Goal: Transaction & Acquisition: Obtain resource

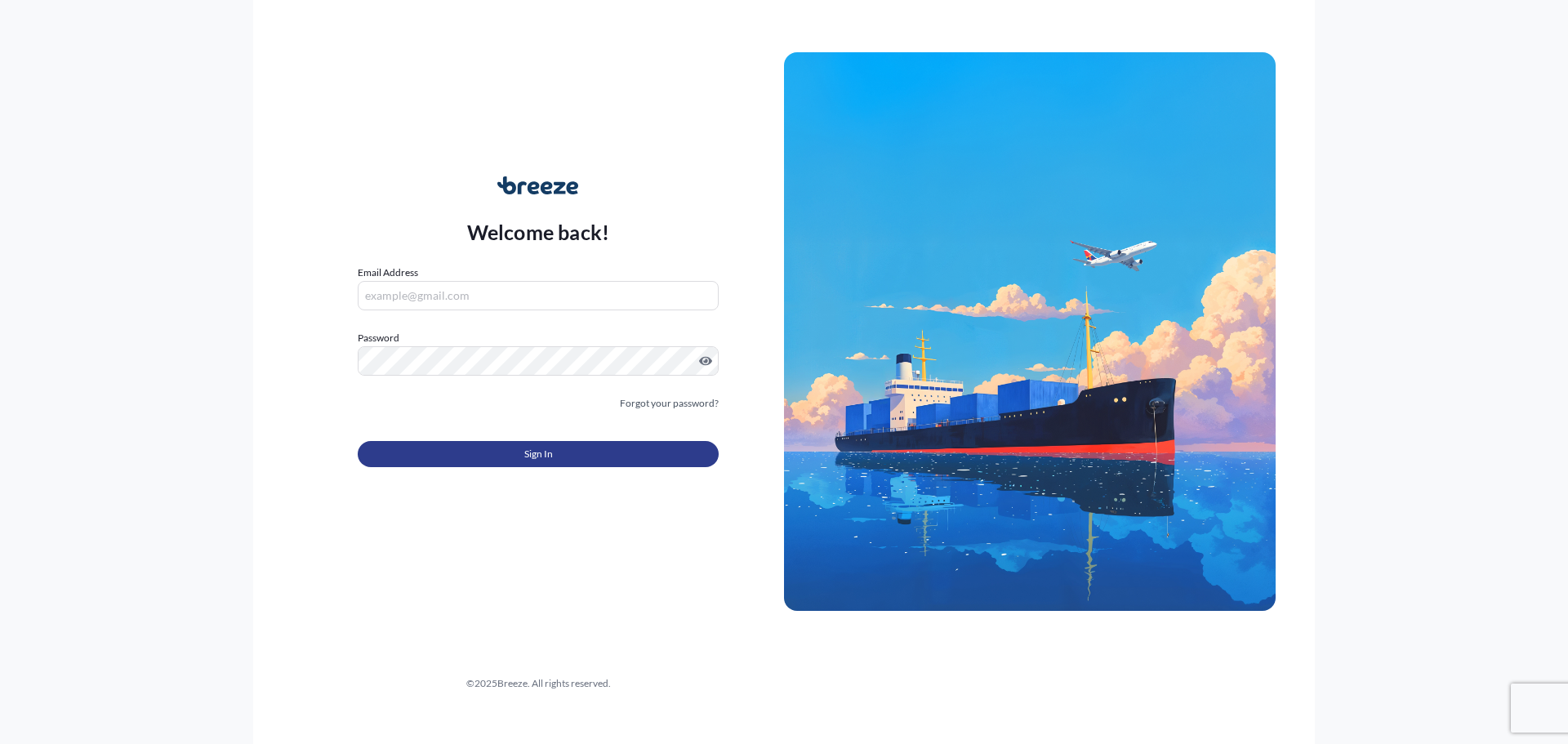
type input "[PERSON_NAME][EMAIL_ADDRESS][PERSON_NAME][DOMAIN_NAME]"
click at [447, 452] on button "Sign In" at bounding box center [538, 454] width 361 height 26
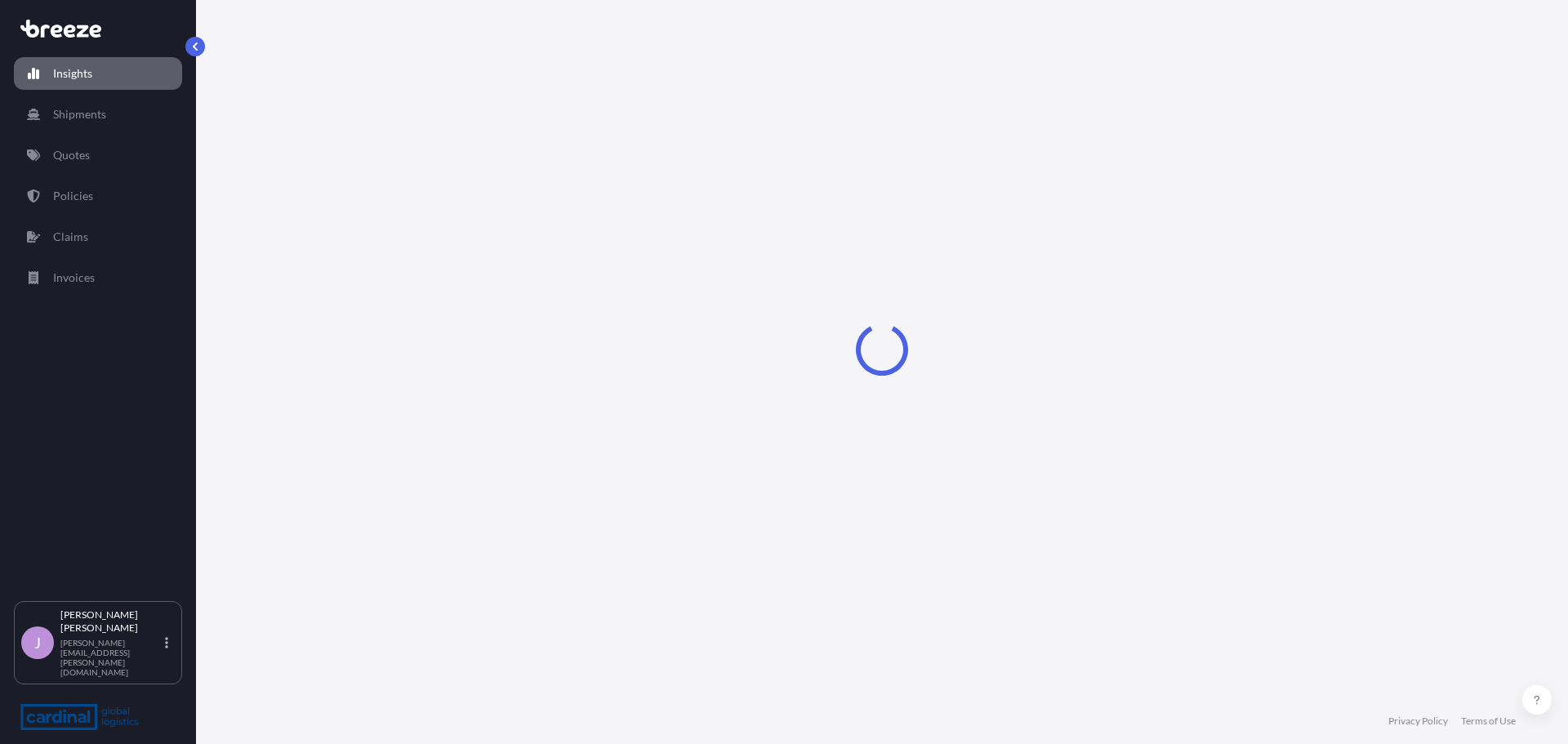
select select "2025"
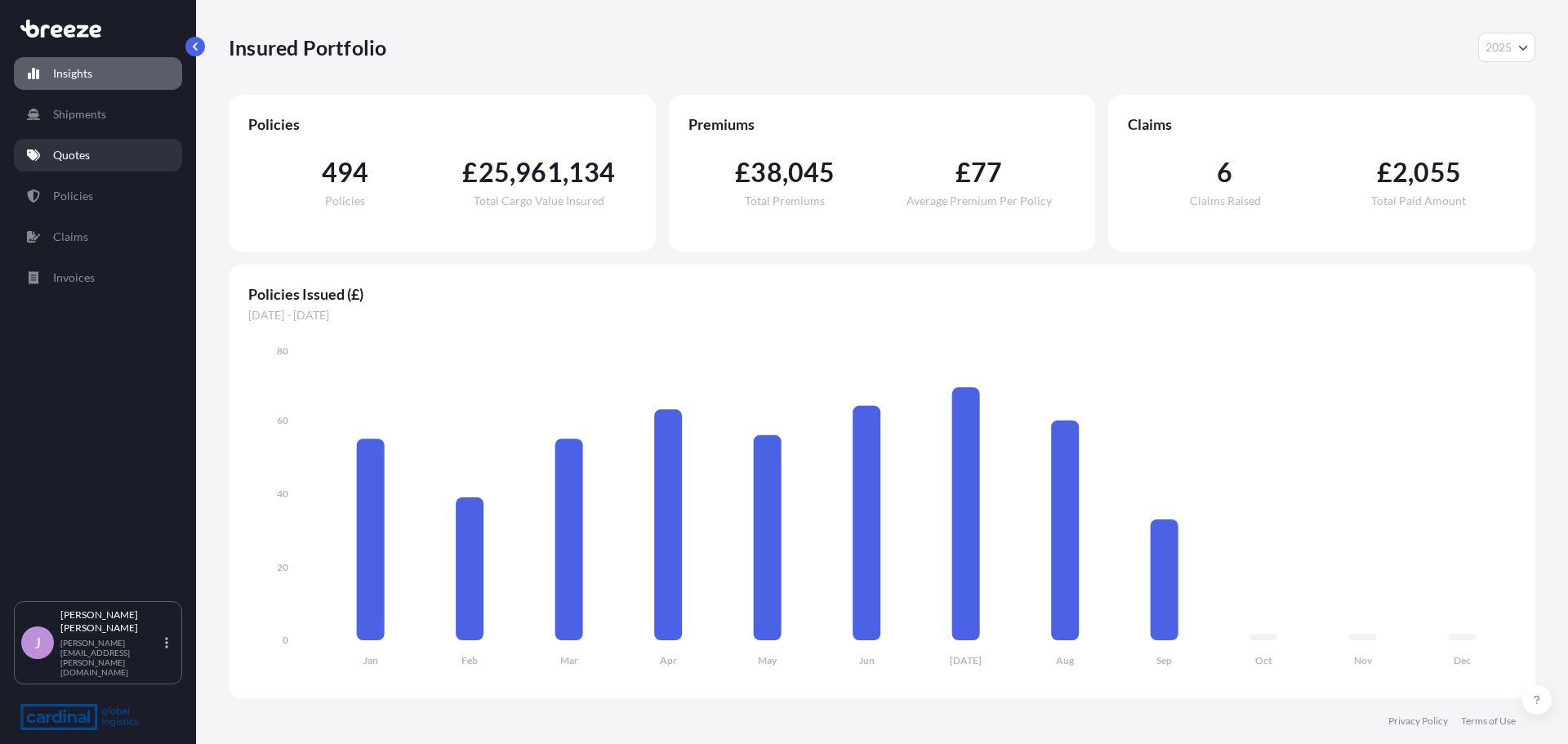
click at [81, 151] on p "Quotes" at bounding box center [71, 155] width 36 height 16
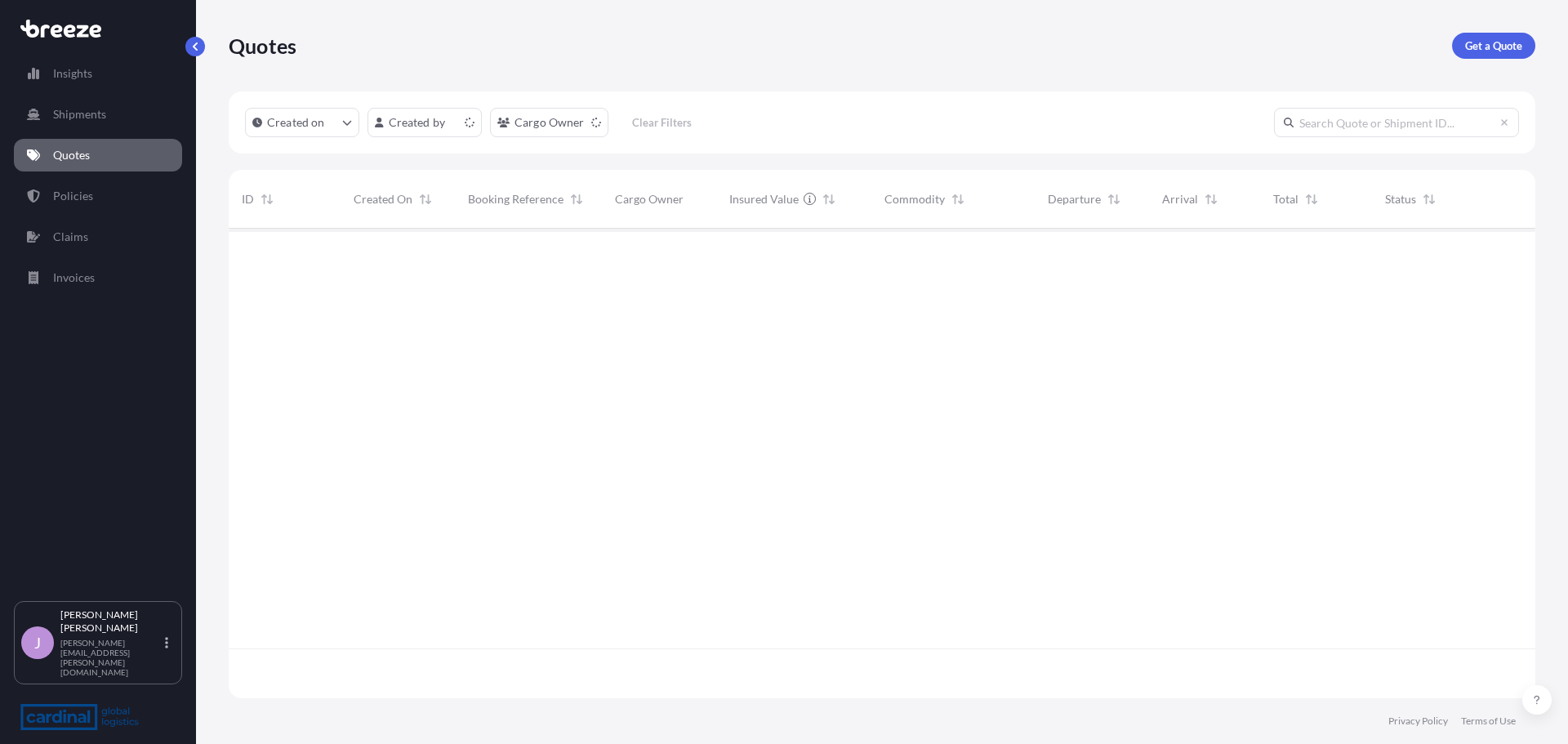
scroll to position [466, 1294]
click at [1501, 41] on p "Get a Quote" at bounding box center [1494, 45] width 57 height 16
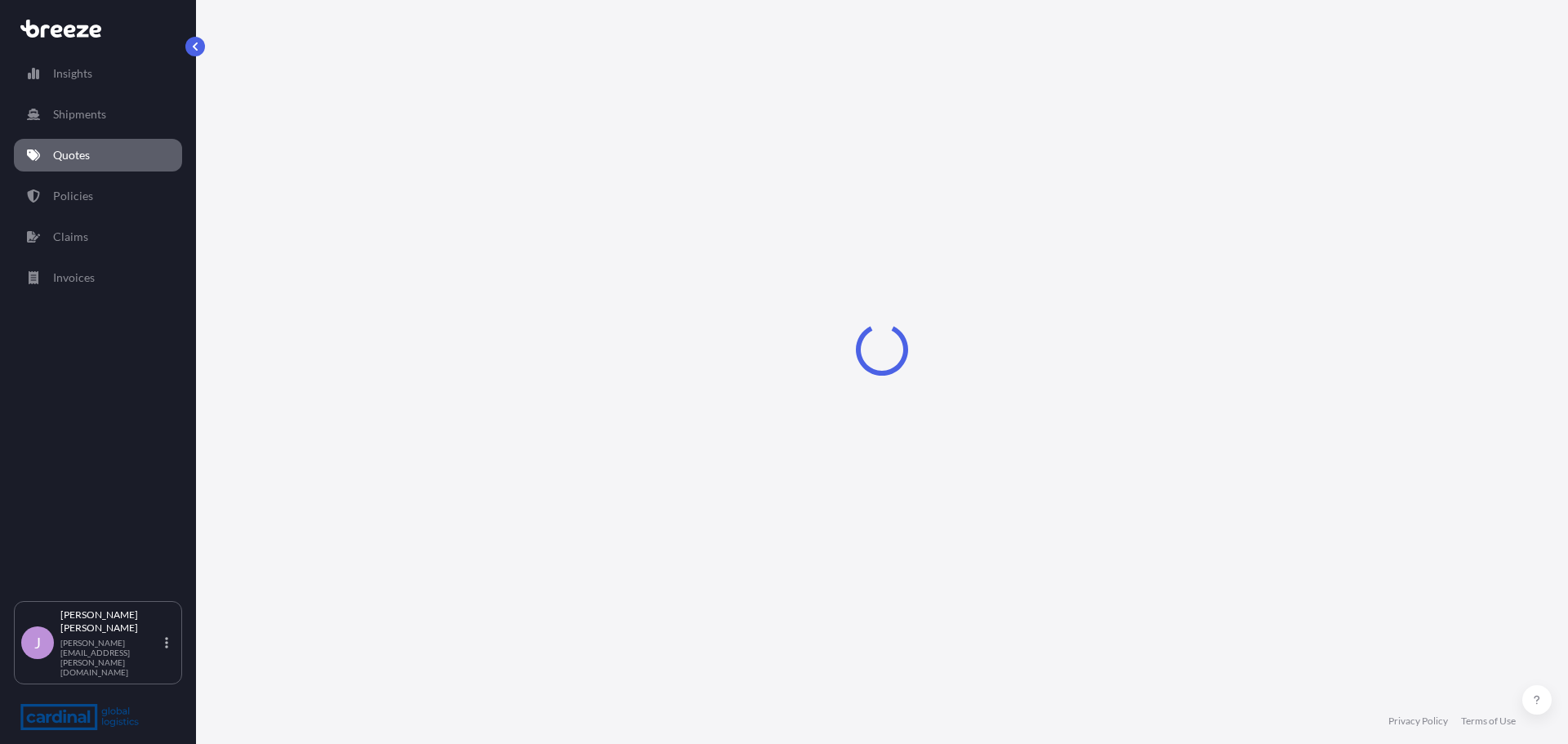
select select "Sea"
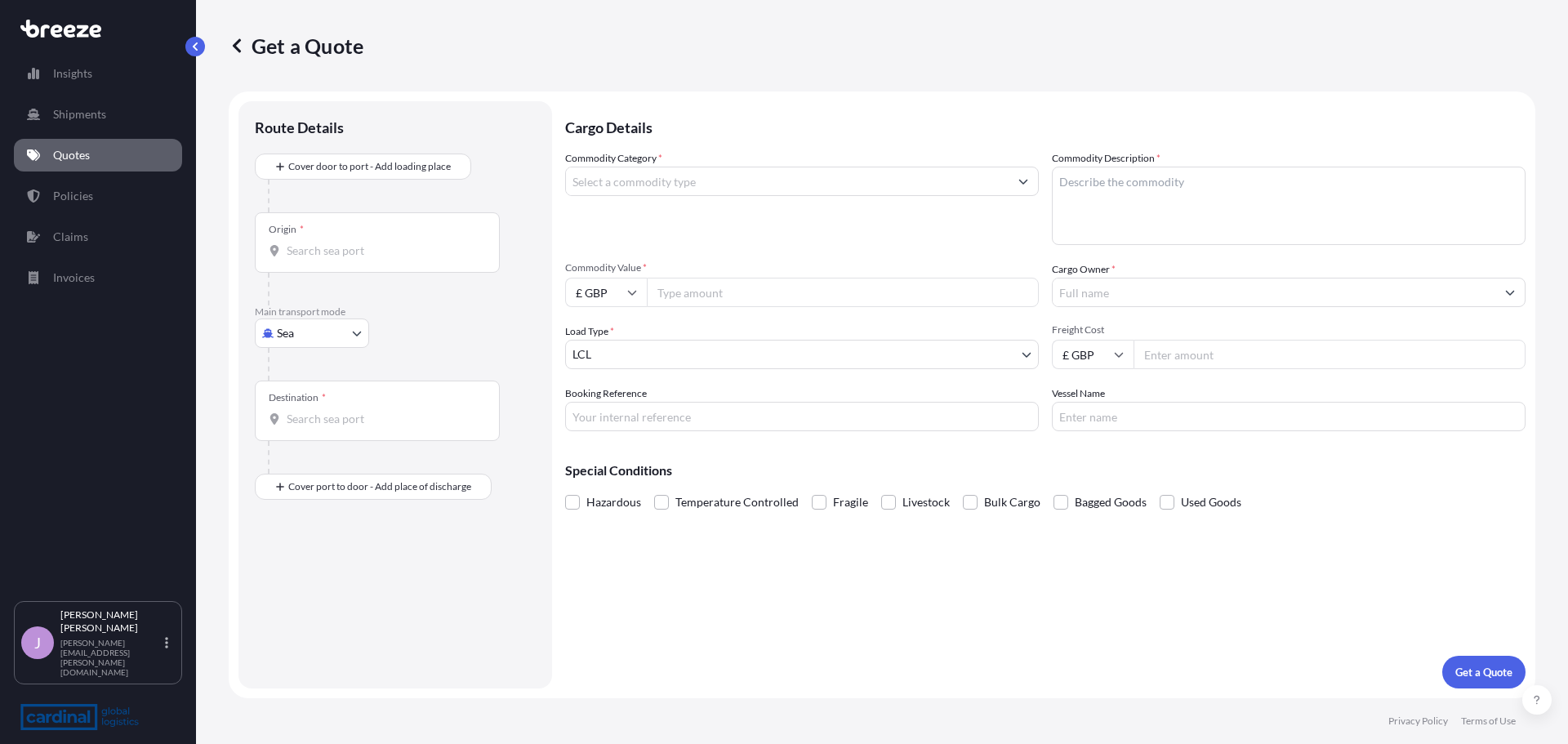
click at [671, 352] on body "Insights Shipments Quotes Policies Claims Invoices J [PERSON_NAME] [PERSON_NAME…" at bounding box center [784, 372] width 1568 height 744
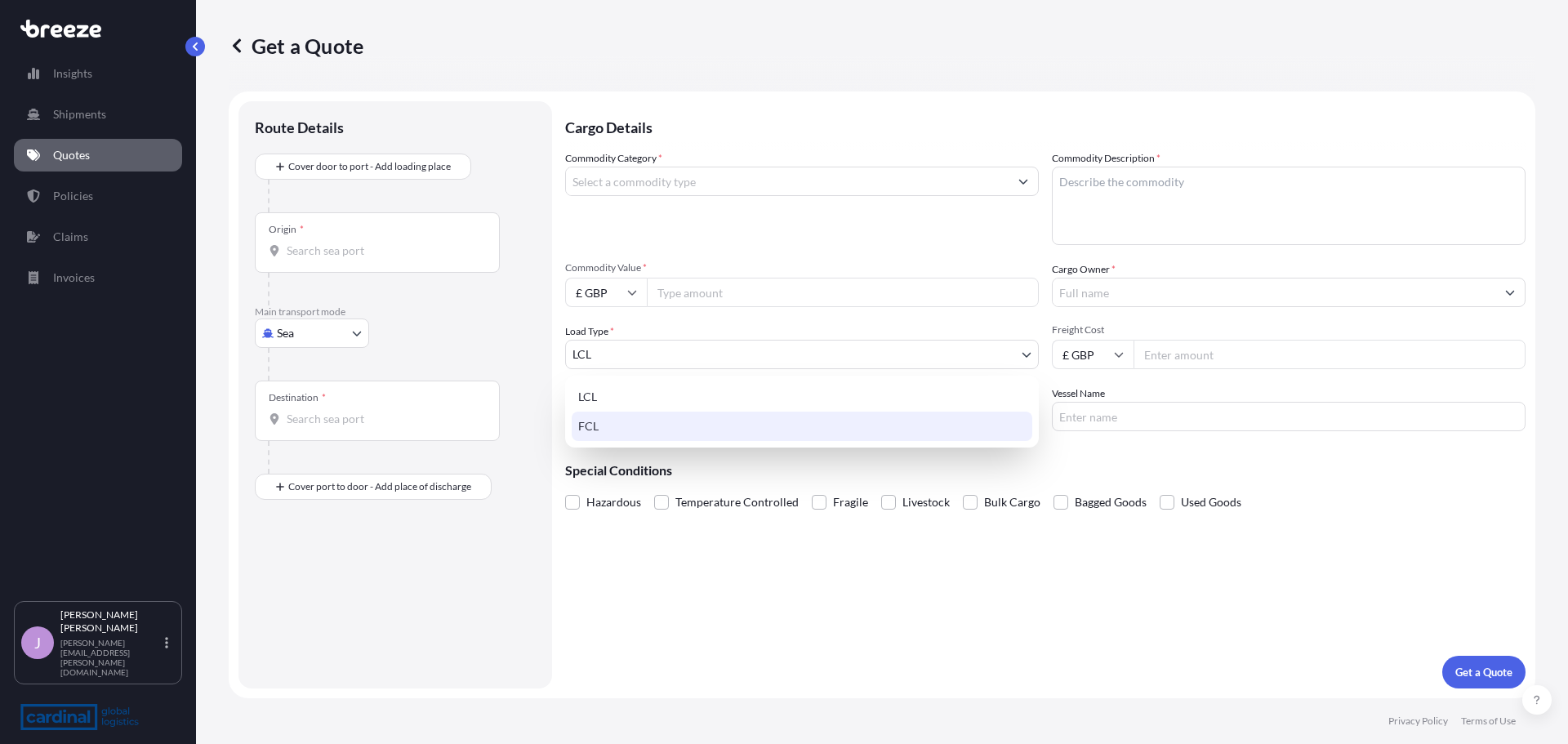
click at [674, 418] on div "FCL" at bounding box center [802, 426] width 461 height 29
select select "2"
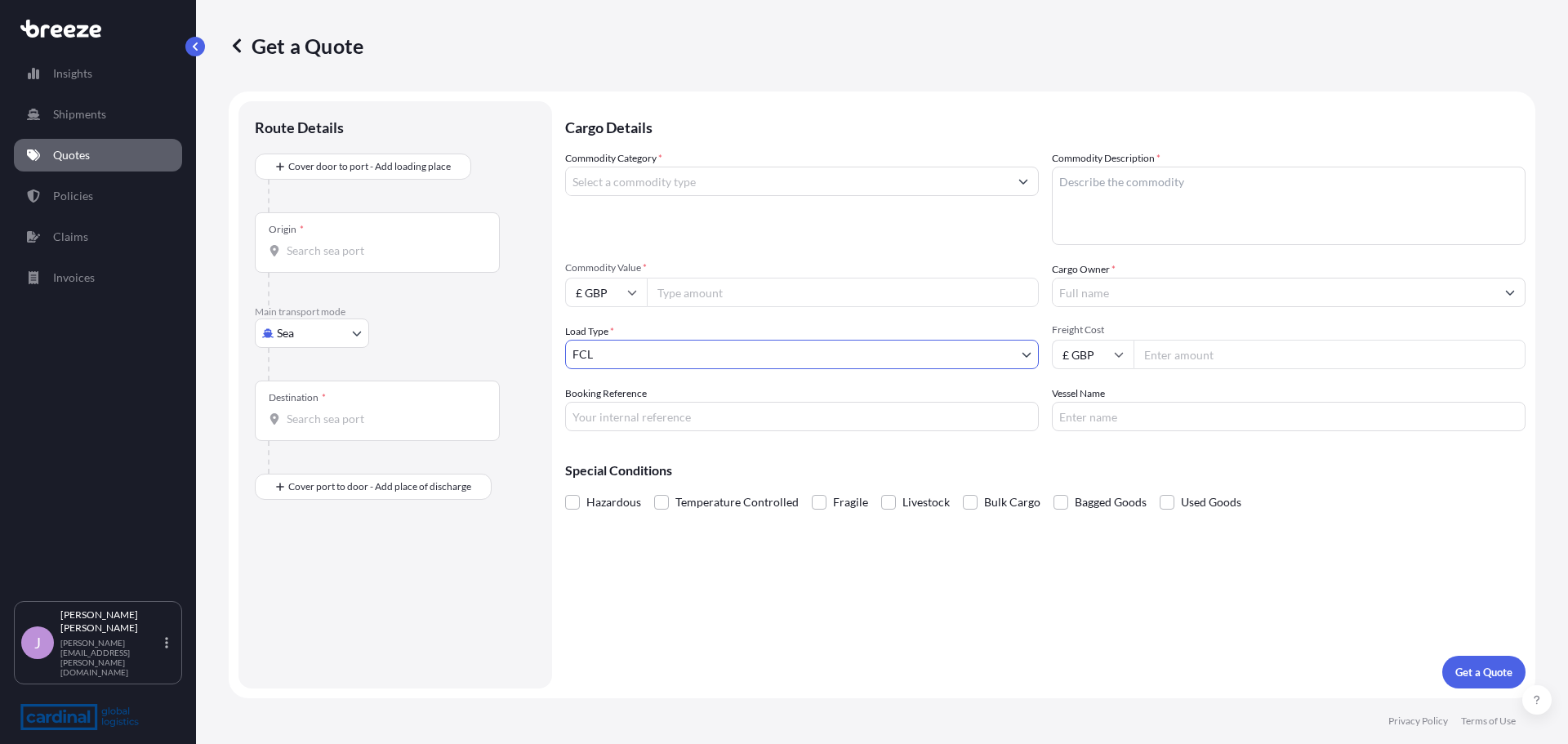
click at [708, 183] on input "Commodity Category *" at bounding box center [787, 181] width 442 height 29
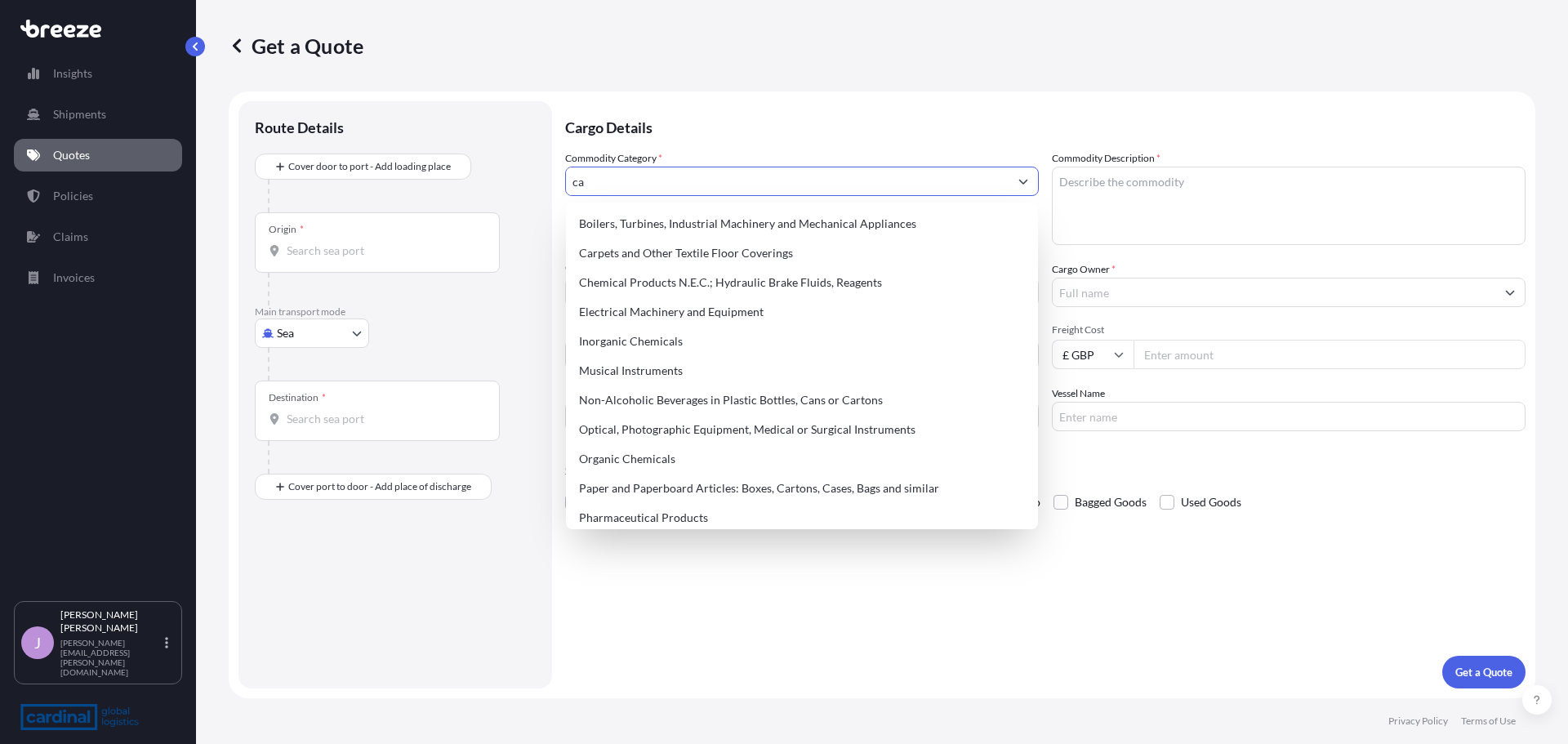
type input "c"
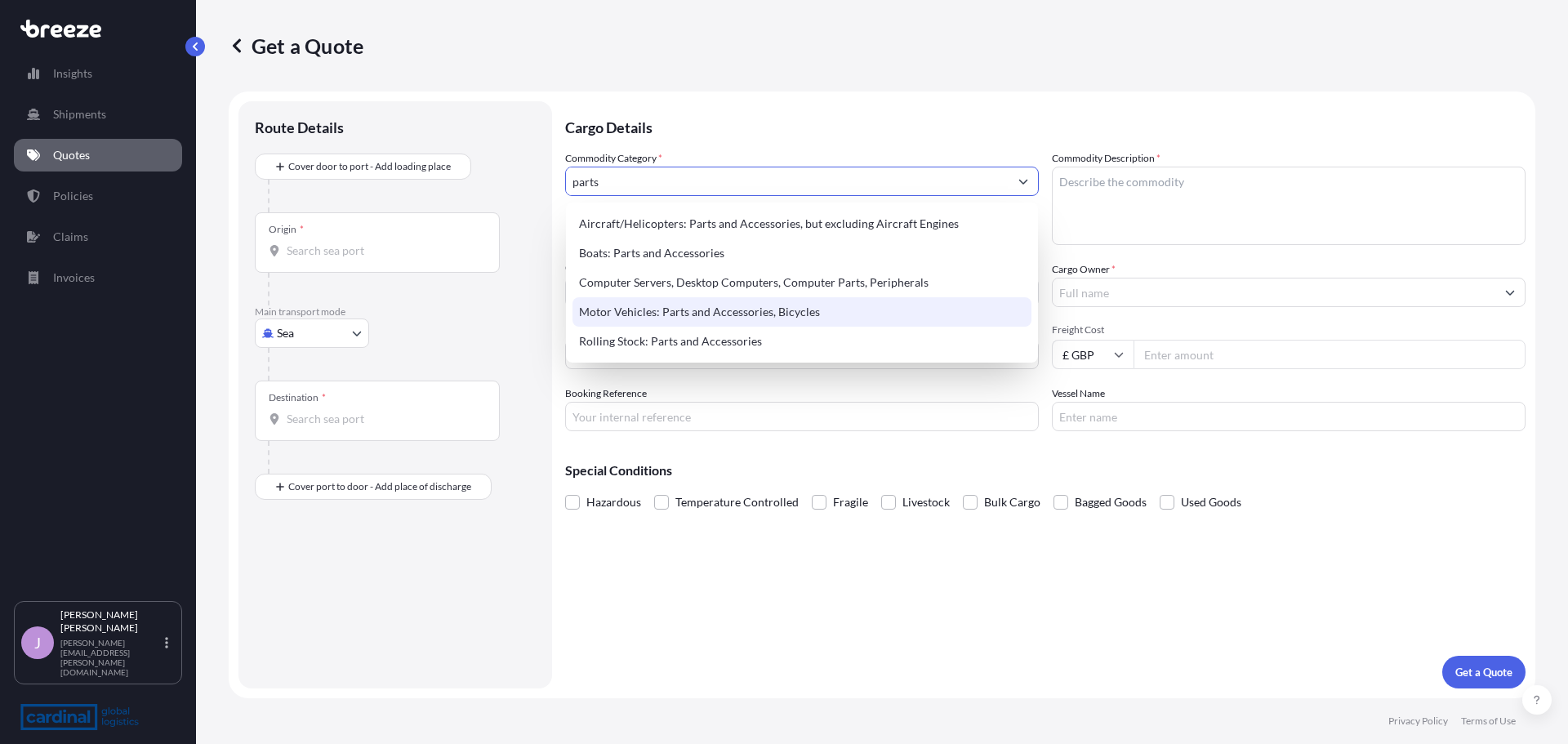
click at [719, 303] on div "Motor Vehicles: Parts and Accessories, Bicycles" at bounding box center [802, 312] width 459 height 29
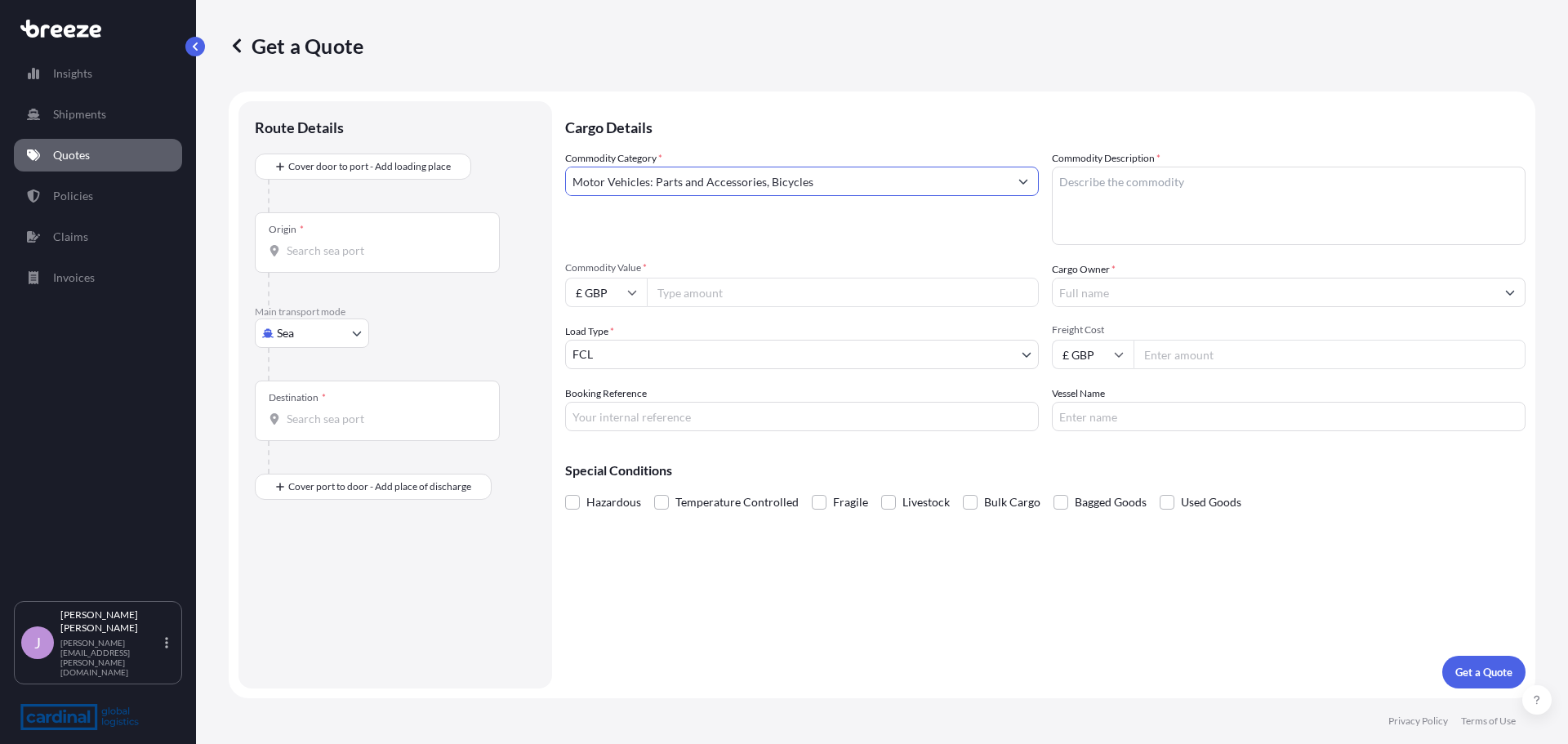
type input "Motor Vehicles: Parts and Accessories, Bicycles"
click at [1108, 180] on textarea "Commodity Description *" at bounding box center [1288, 205] width 474 height 79
click at [741, 291] on input "Commodity Value *" at bounding box center [842, 293] width 392 height 29
click at [1075, 184] on textarea "Car parts" at bounding box center [1288, 205] width 474 height 79
type textarea "Car spare parts"
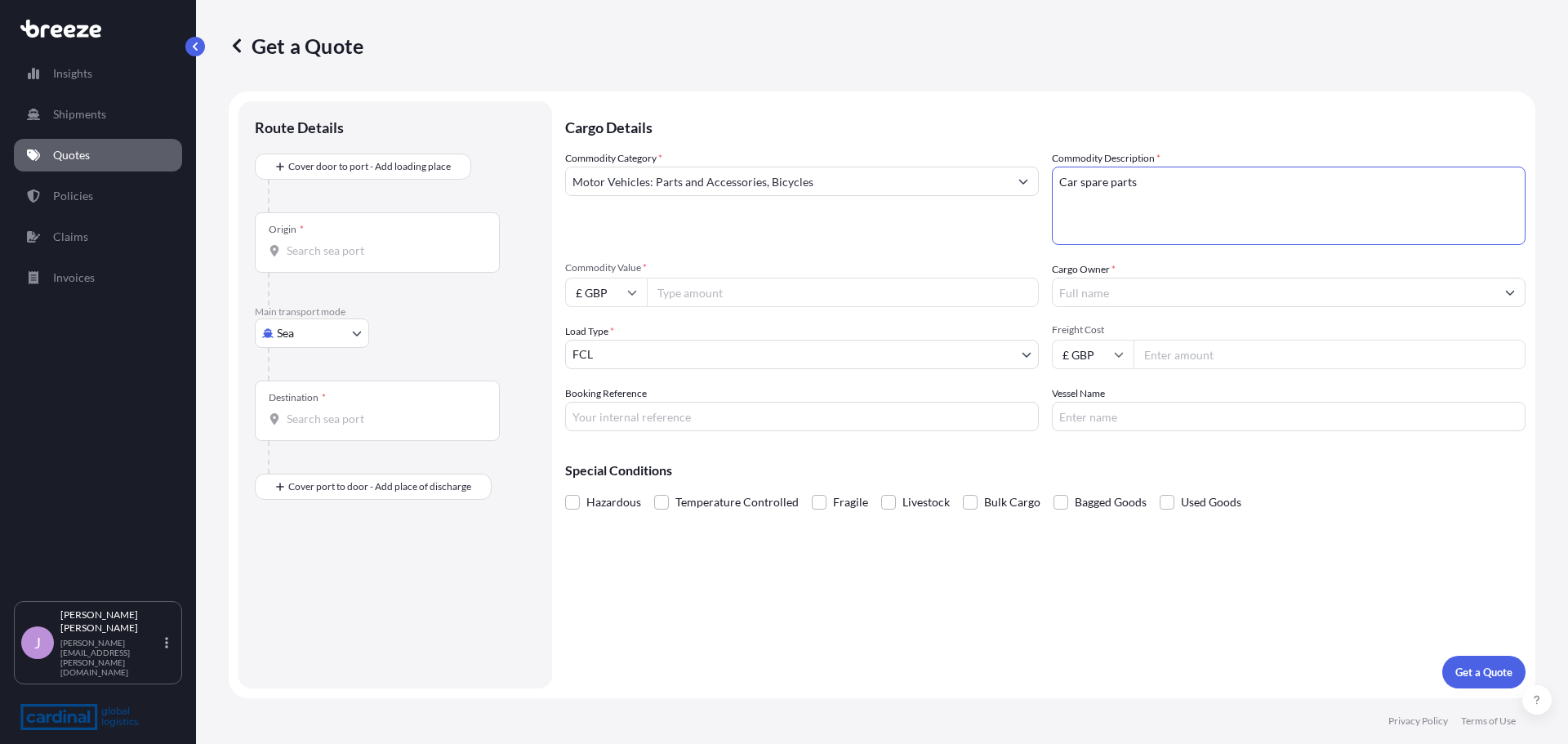
click at [784, 291] on input "Commodity Value *" at bounding box center [842, 293] width 392 height 29
click at [711, 291] on input "Commodity Value *" at bounding box center [842, 293] width 392 height 29
type input "100965"
click at [603, 298] on input "£ GBP" at bounding box center [606, 293] width 81 height 29
click at [612, 402] on div "$ USD" at bounding box center [605, 406] width 68 height 31
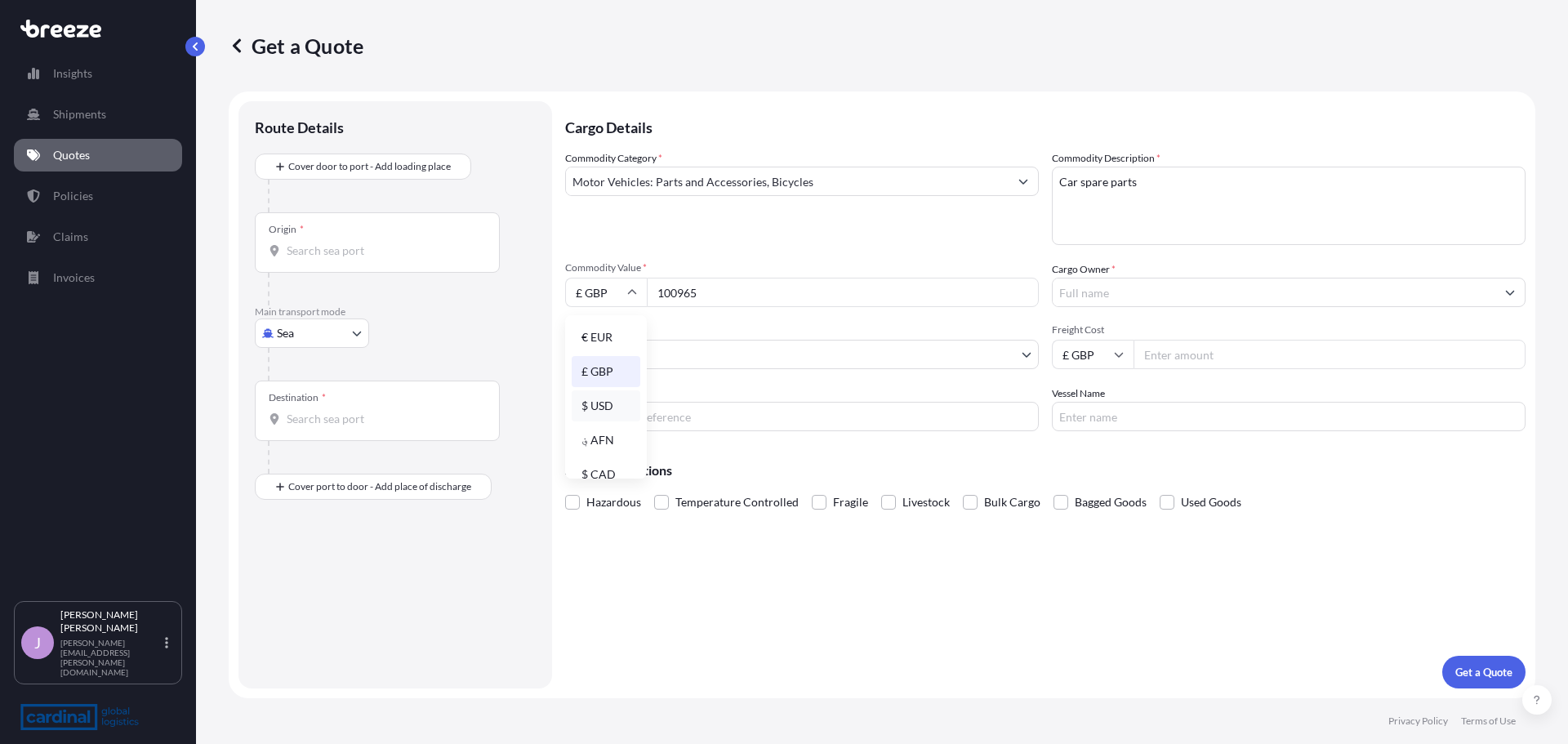
type input "$ USD"
click at [1152, 278] on div at bounding box center [1288, 293] width 474 height 29
click at [678, 289] on input "100965" at bounding box center [842, 293] width 392 height 29
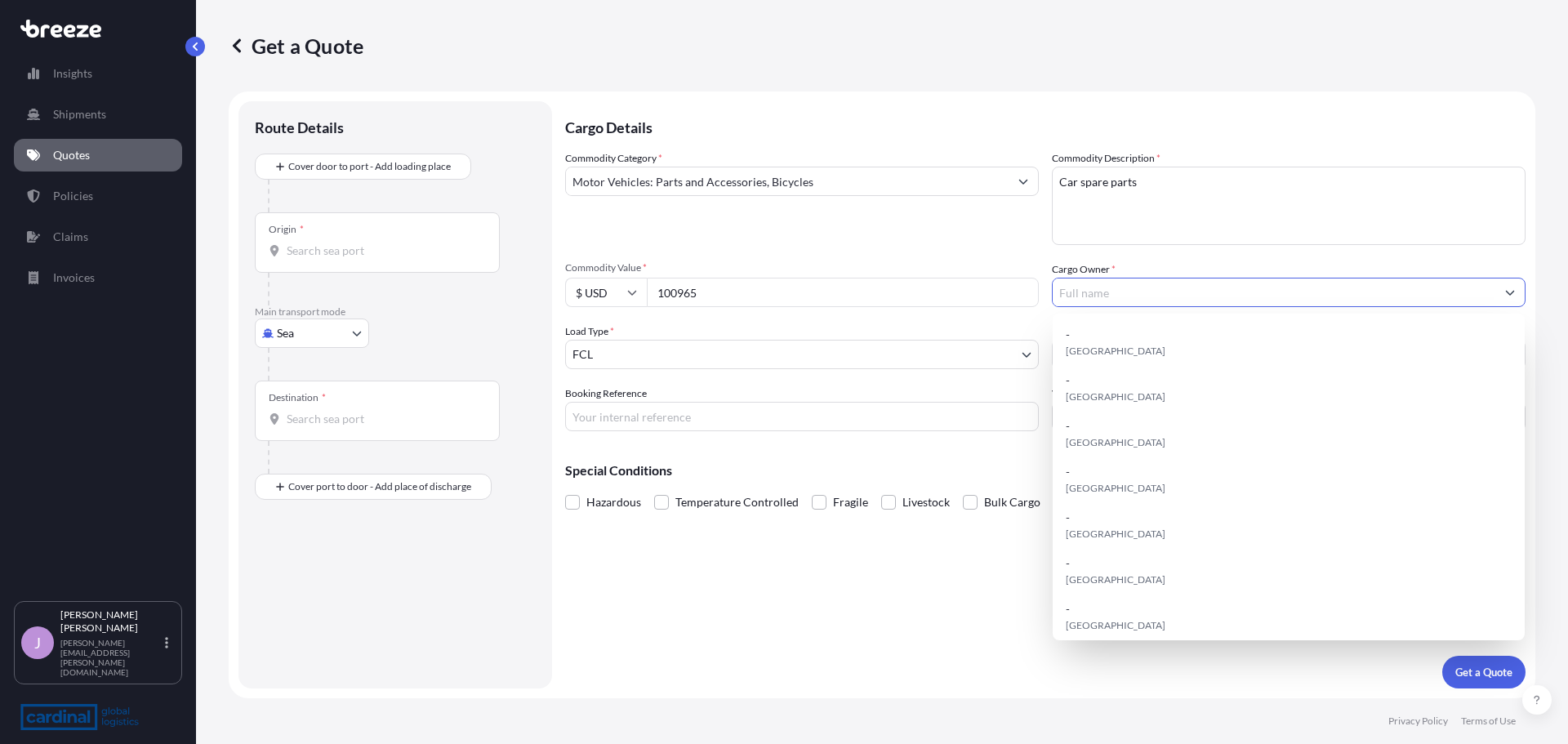
click at [1168, 286] on input "Cargo Owner *" at bounding box center [1274, 293] width 442 height 29
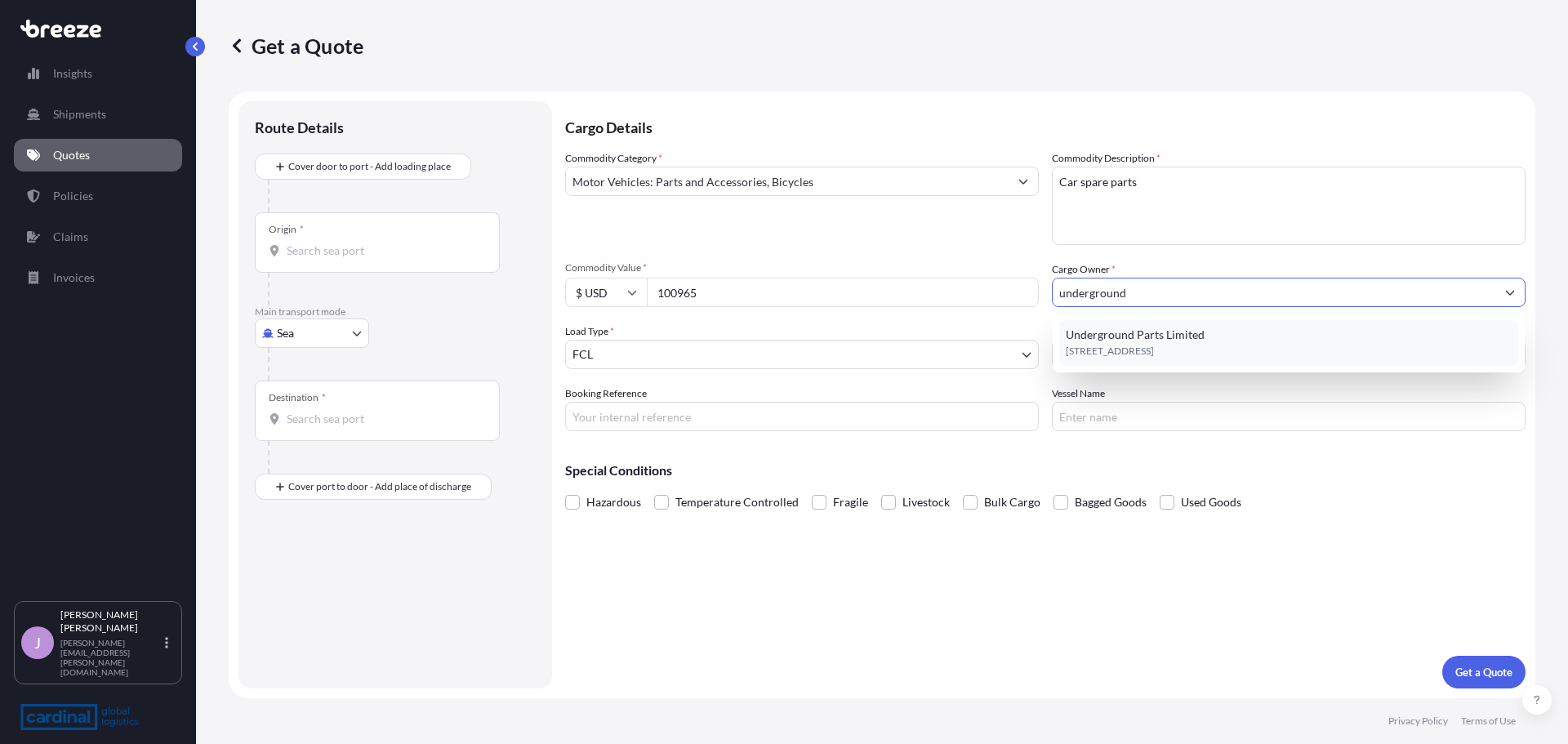
click at [1187, 335] on span "Underground Parts Limited" at bounding box center [1135, 334] width 139 height 16
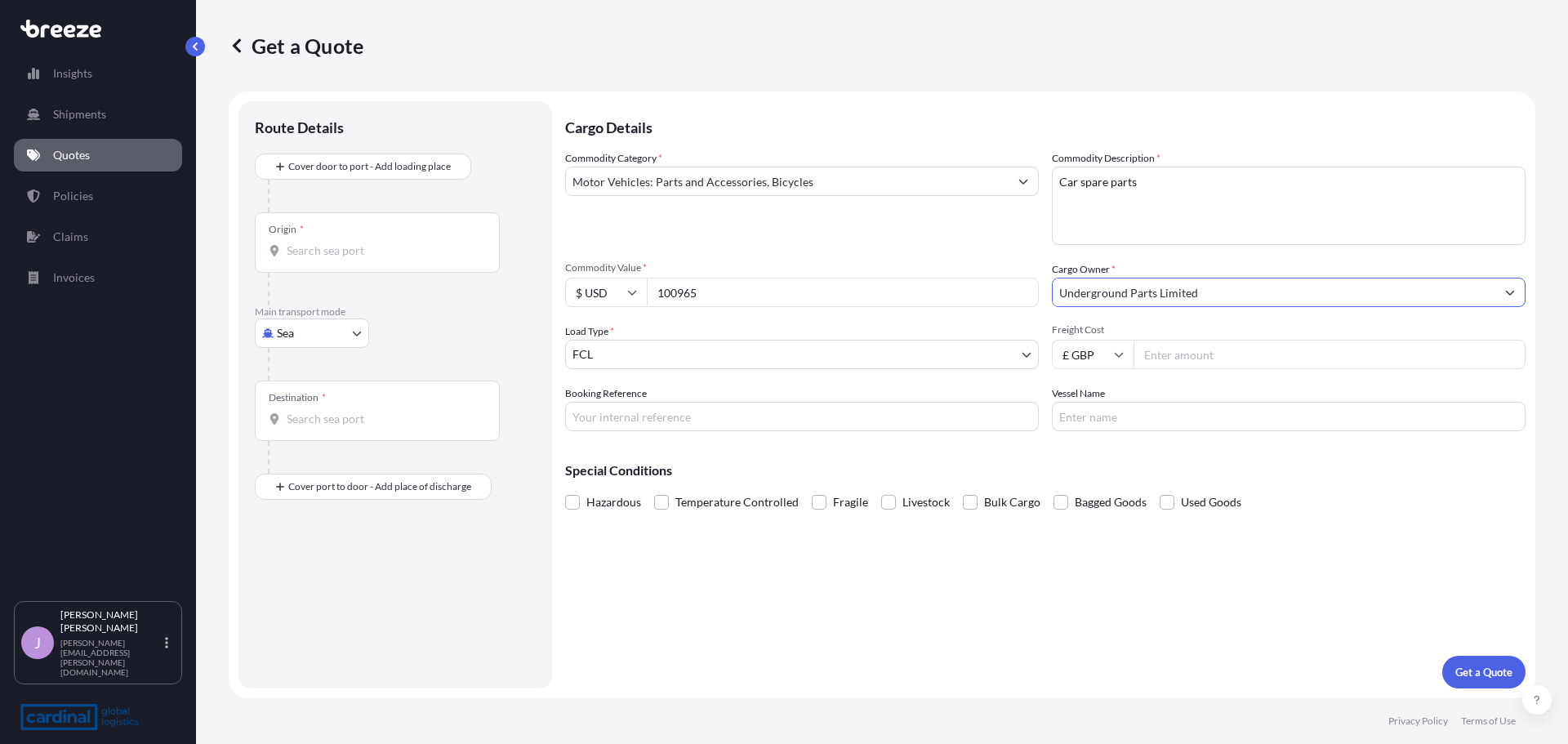
type input "Underground Parts Limited"
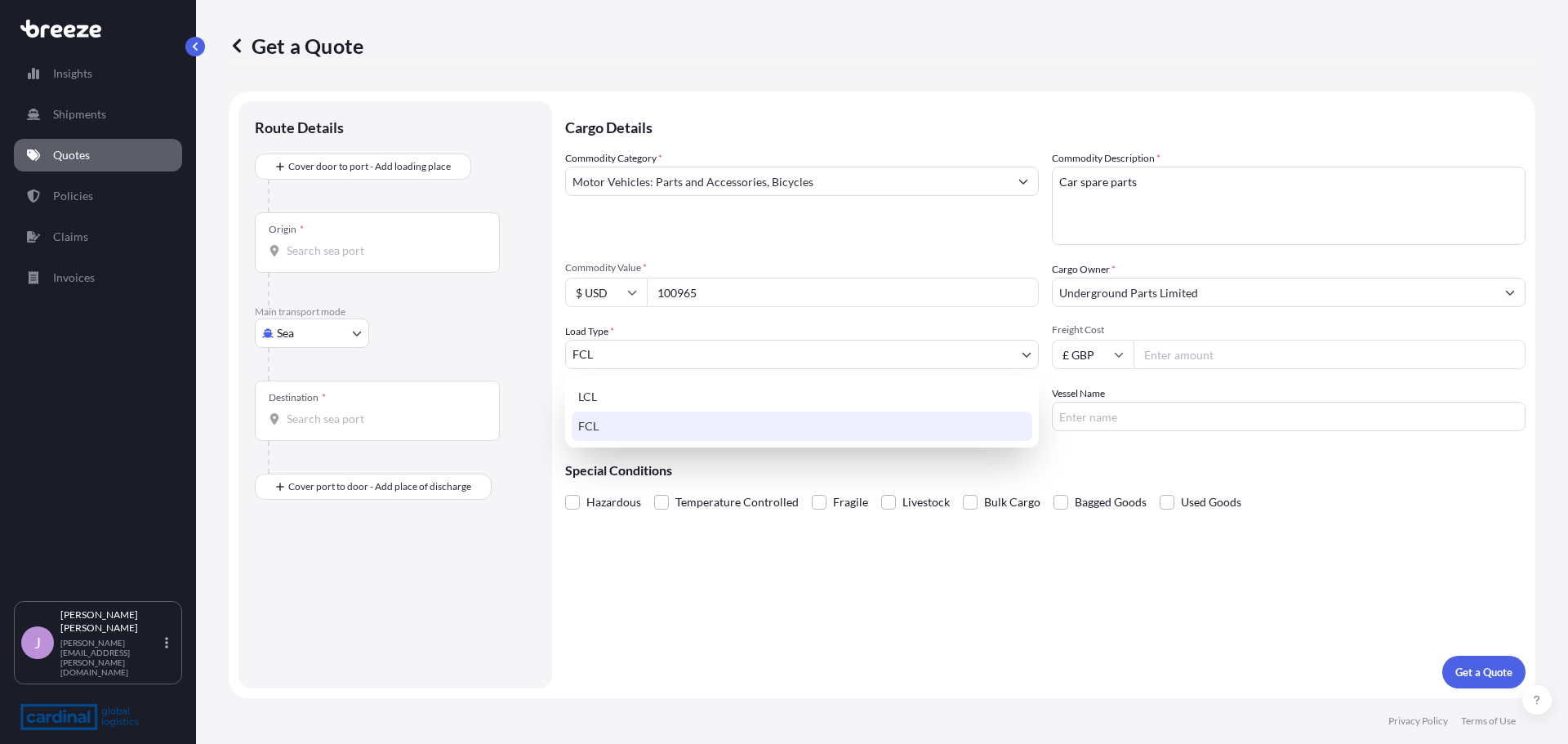
click at [889, 355] on body "15 options available. 1 option available. 0 options available. 1 option availab…" at bounding box center [784, 372] width 1568 height 744
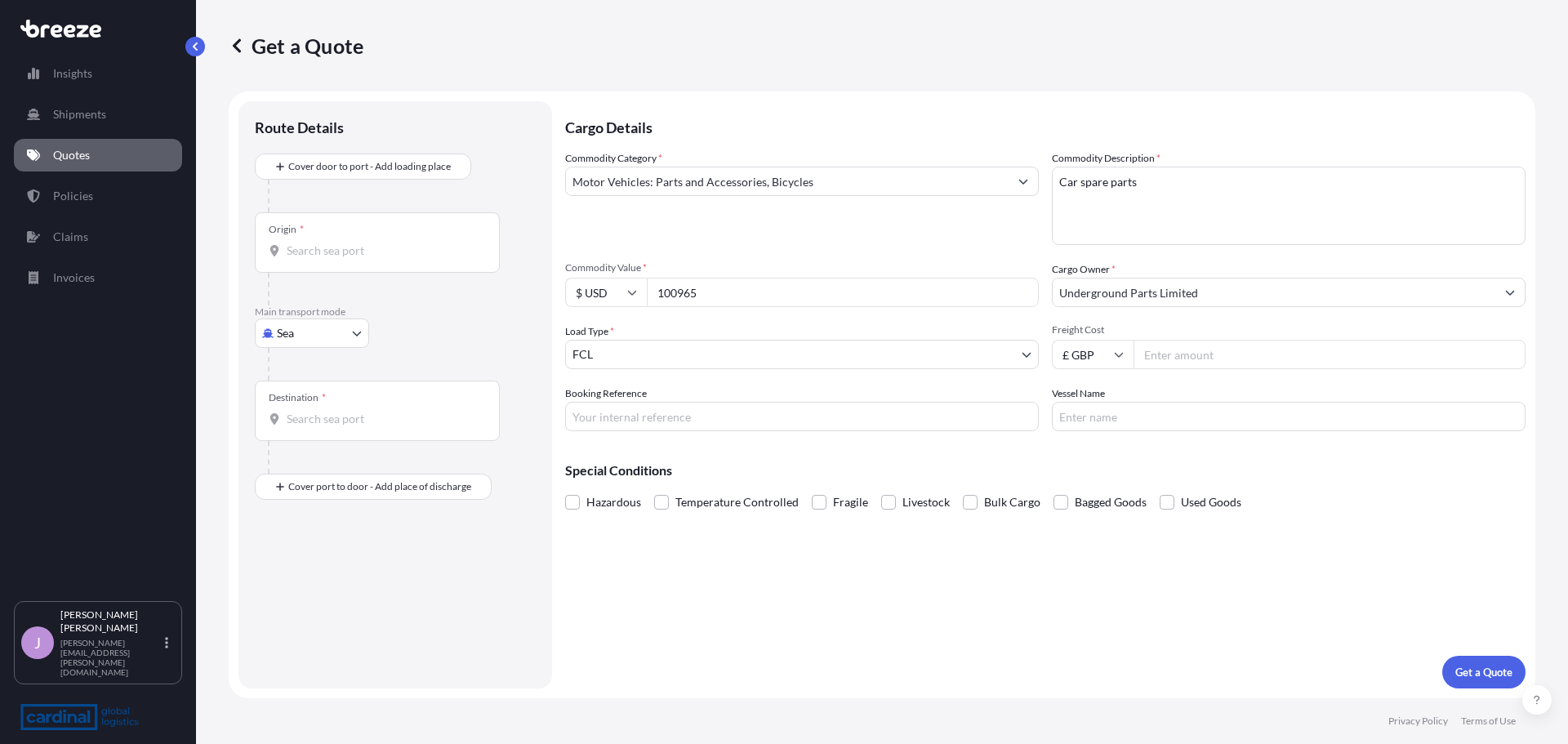
click at [1247, 352] on input "Freight Cost" at bounding box center [1329, 354] width 392 height 29
click at [1115, 352] on icon at bounding box center [1118, 354] width 10 height 10
click at [1087, 459] on div "$ USD" at bounding box center [1092, 468] width 68 height 31
type input "$ USD"
click at [1184, 348] on input "Freight Cost" at bounding box center [1329, 354] width 392 height 29
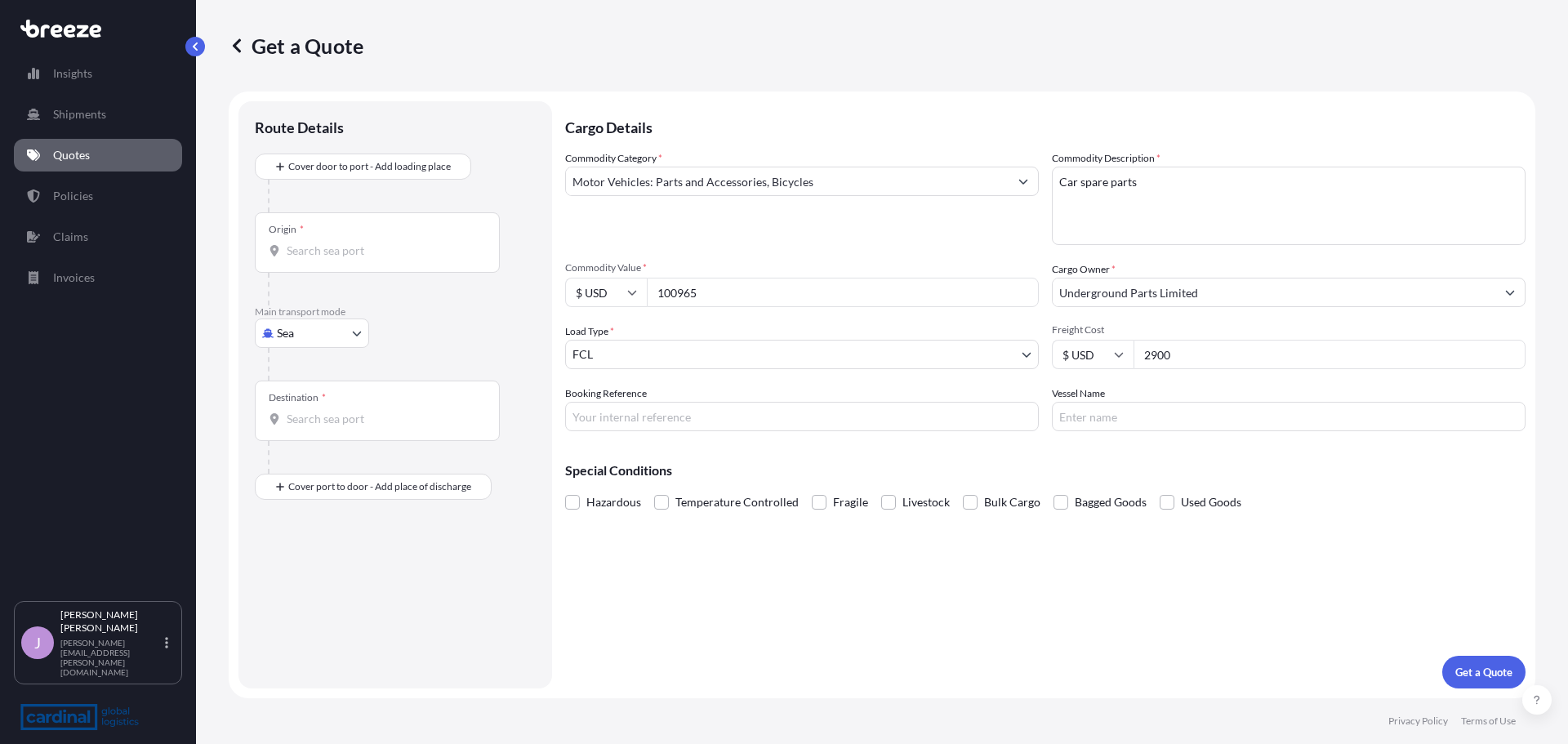
type input "2900"
click at [916, 417] on input "Booking Reference" at bounding box center [802, 417] width 474 height 29
click at [952, 421] on input "Booking Reference" at bounding box center [802, 417] width 474 height 29
paste input "2QEO5090061"
type input "2QEO5090061"
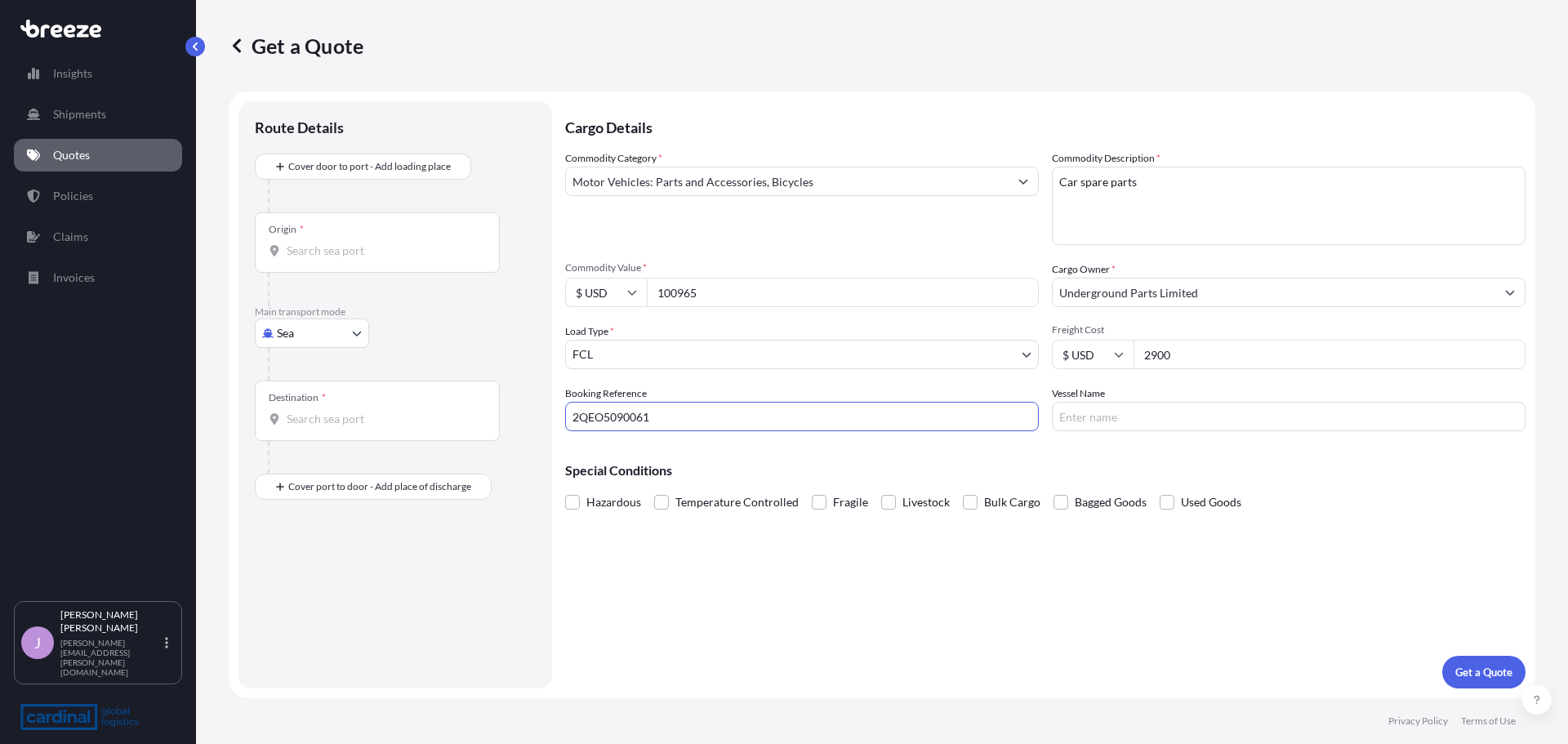
drag, startPoint x: 1147, startPoint y: 416, endPoint x: 1120, endPoint y: 400, distance: 31.4
click at [1147, 416] on input "Vessel Name" at bounding box center [1288, 417] width 474 height 29
type input "MSC [PERSON_NAME]"
click at [289, 244] on input "Origin *" at bounding box center [383, 250] width 193 height 16
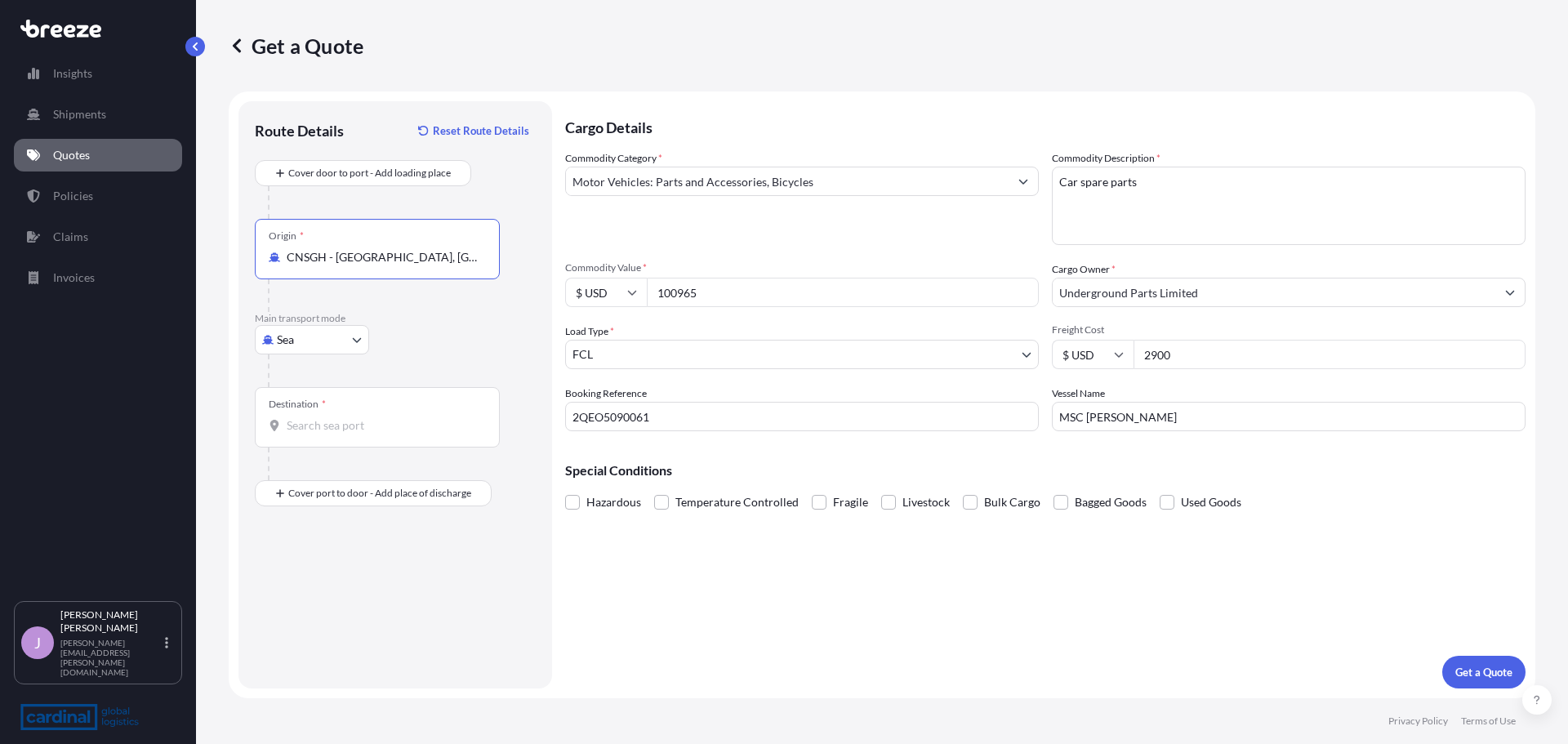
type input "CNSGH - [GEOGRAPHIC_DATA], [GEOGRAPHIC_DATA]"
click at [359, 419] on input "Destination *" at bounding box center [383, 425] width 193 height 16
type input "GBFXT - Felixstowe, [GEOGRAPHIC_DATA]"
click at [1475, 667] on p "Get a Quote" at bounding box center [1483, 672] width 57 height 16
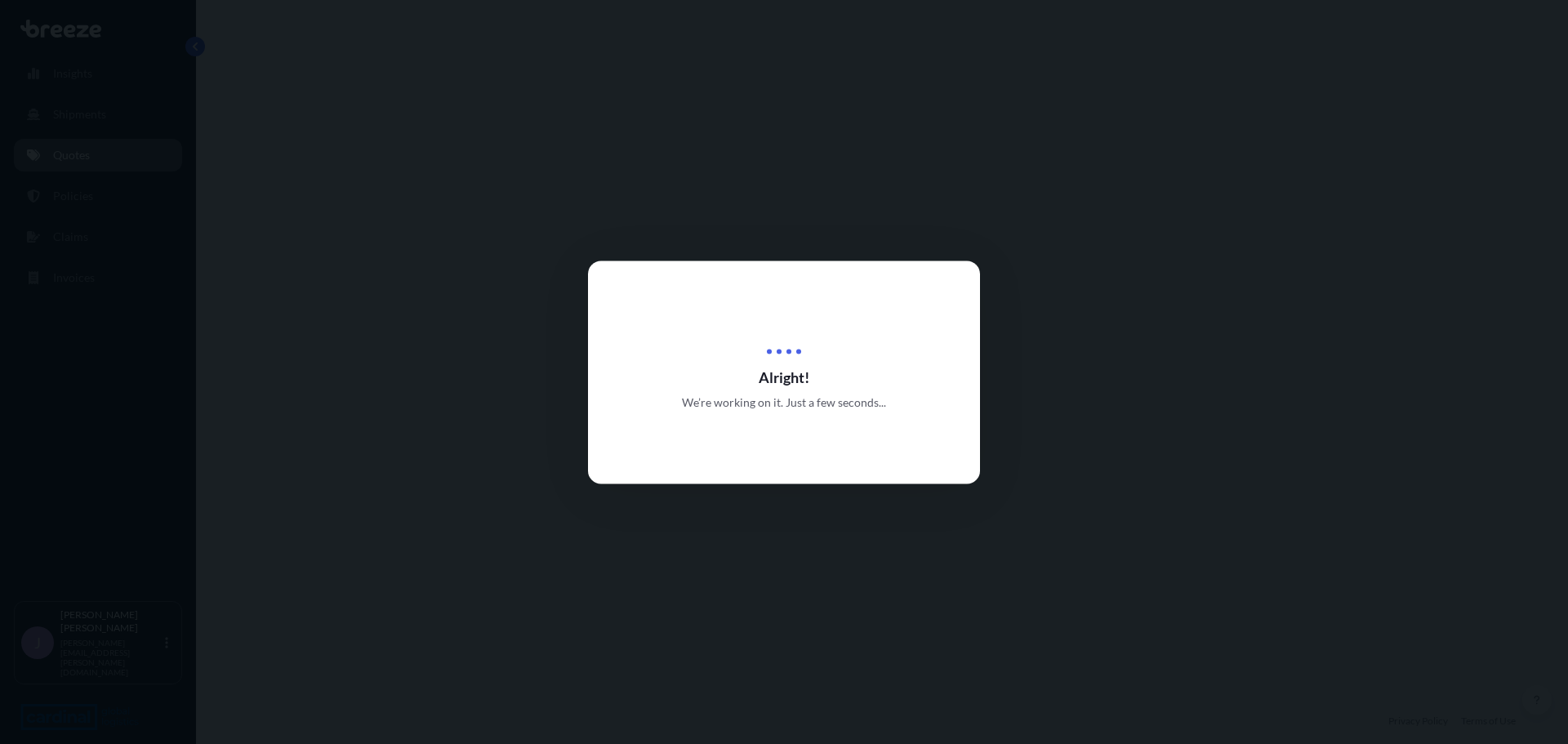
select select "Sea"
select select "2"
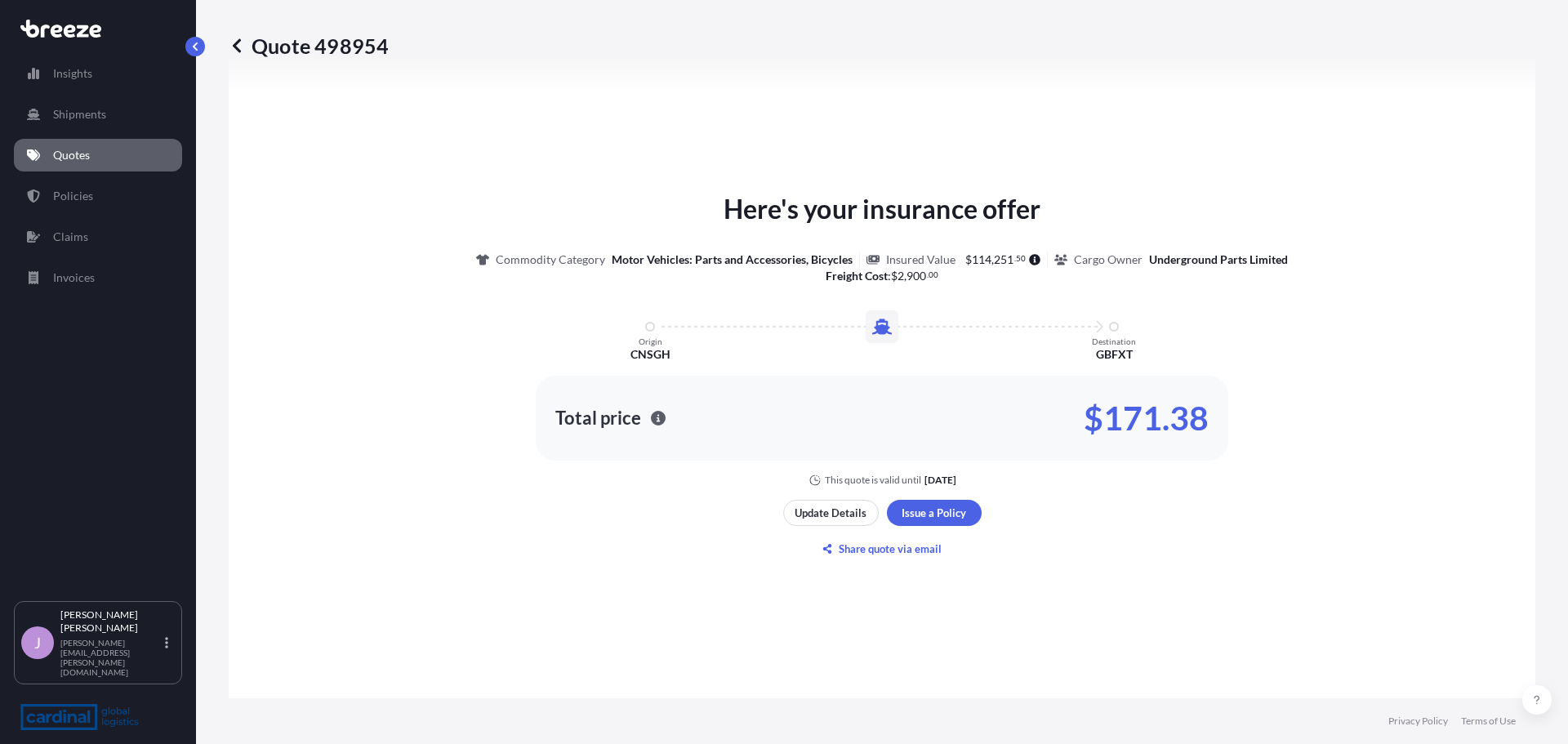
scroll to position [655, 0]
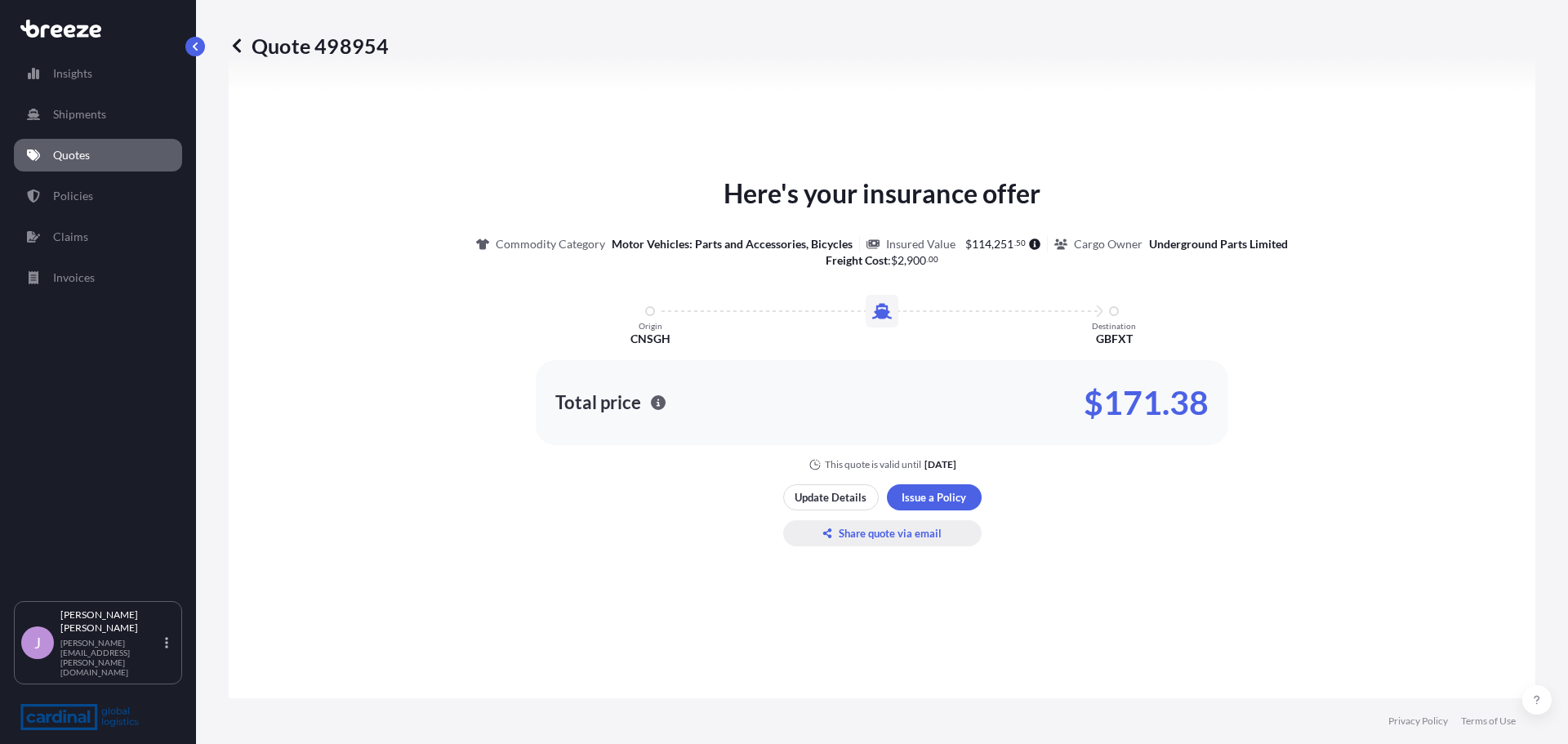
click at [839, 527] on p "Share quote via email" at bounding box center [890, 533] width 103 height 16
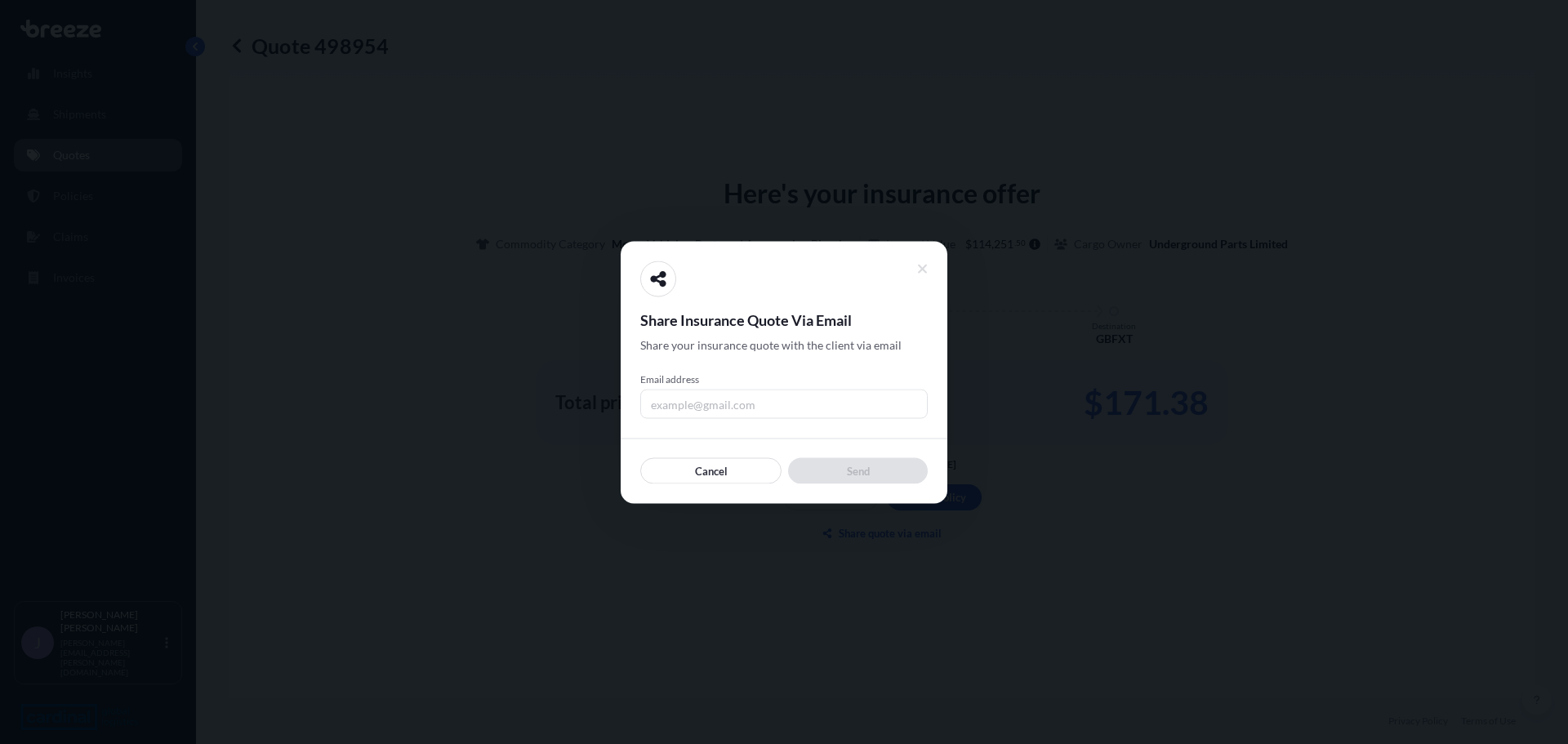
click at [759, 404] on input "Email address" at bounding box center [784, 404] width 287 height 29
type input "[PERSON_NAME][EMAIL_ADDRESS][PERSON_NAME][DOMAIN_NAME]"
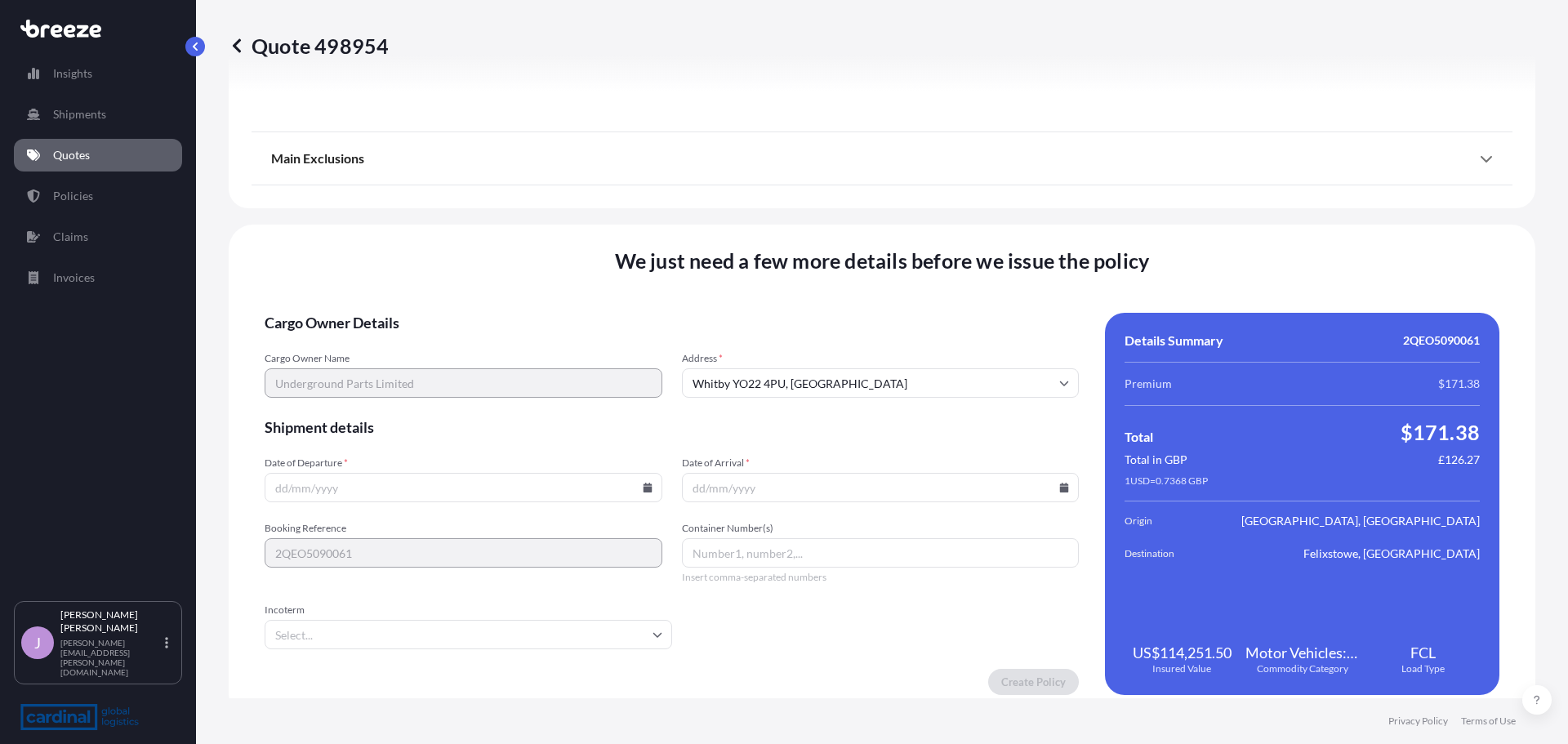
scroll to position [1848, 0]
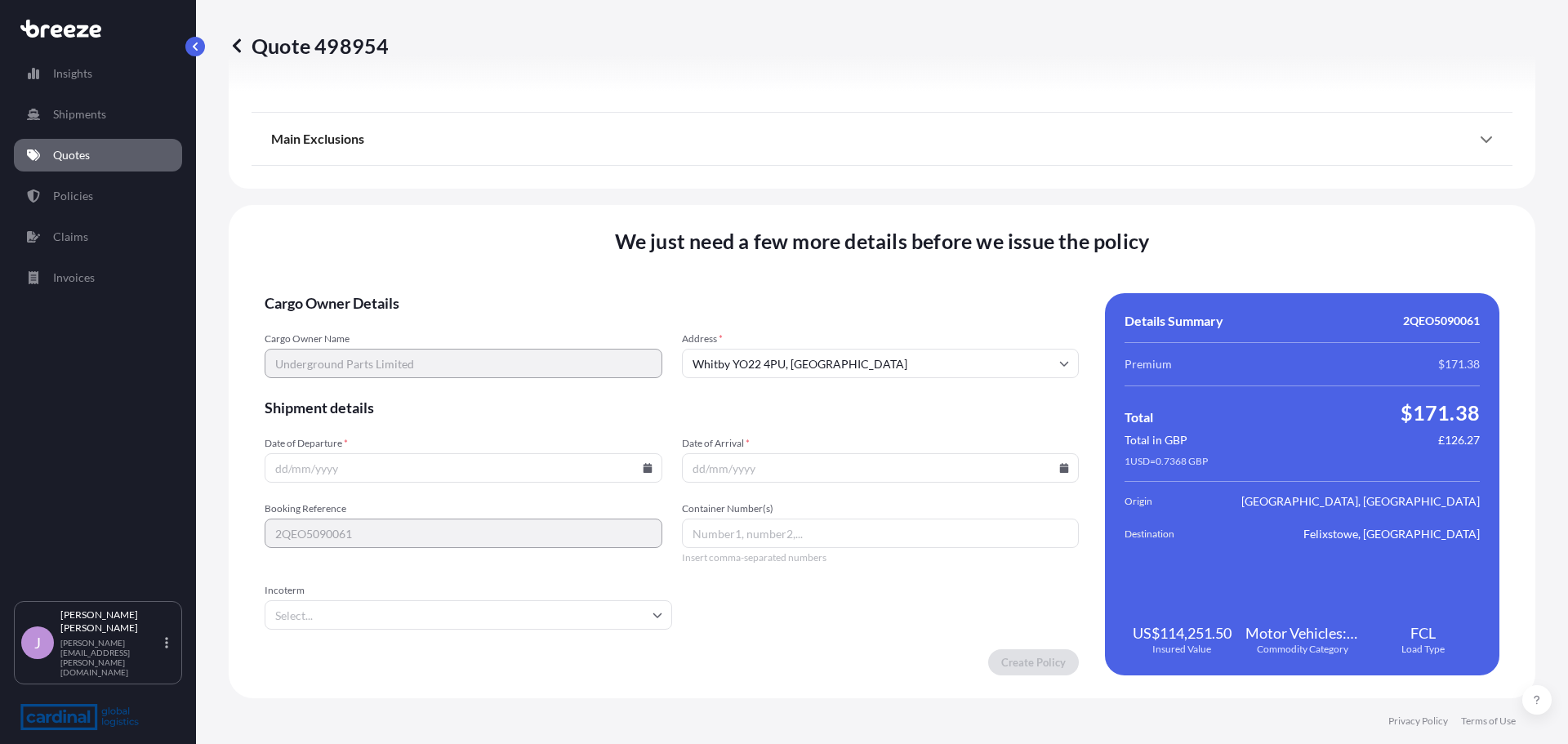
click at [538, 467] on input "Date of Departure *" at bounding box center [463, 468] width 397 height 29
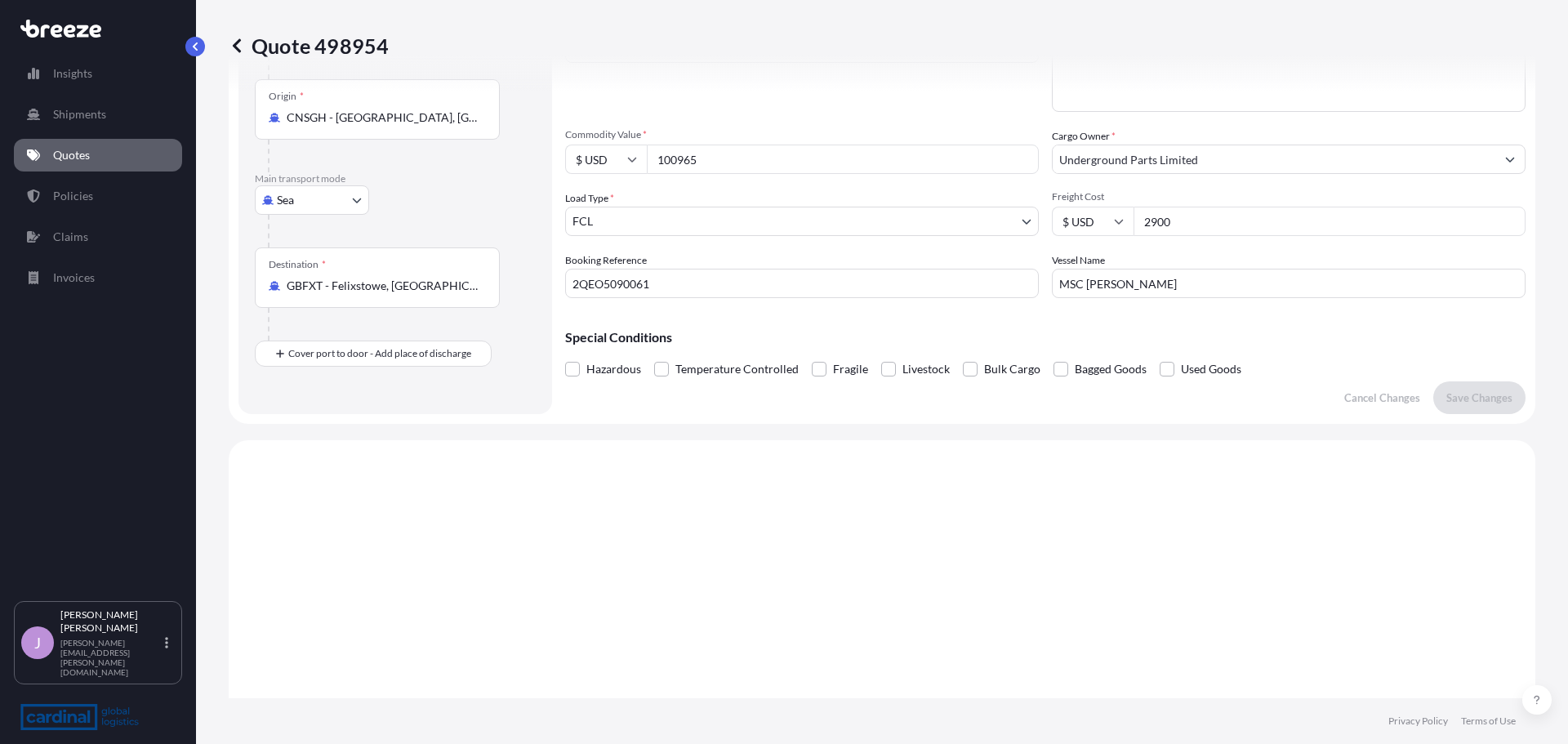
scroll to position [0, 0]
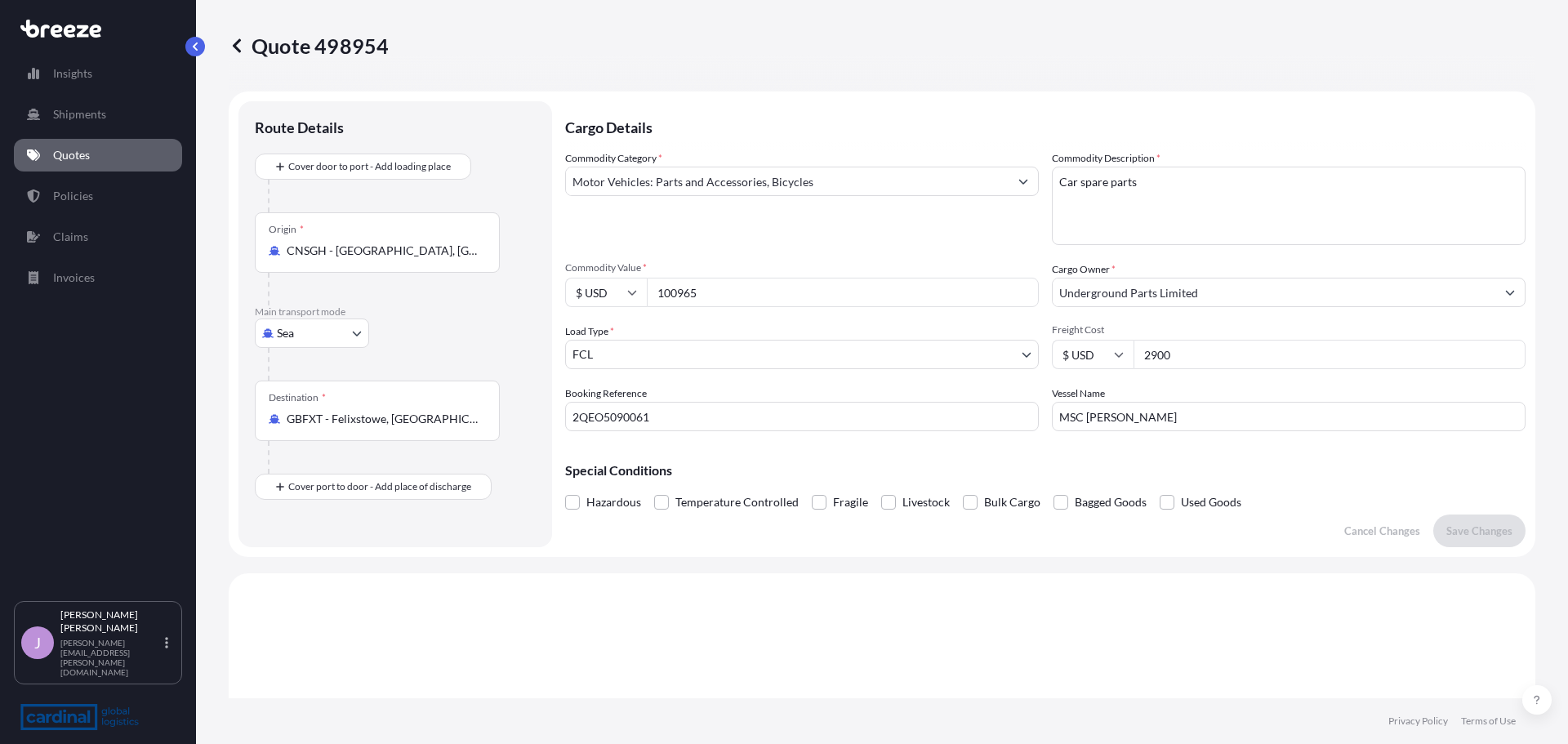
click at [627, 404] on input "2QEO5090061" at bounding box center [802, 417] width 474 height 29
click at [623, 416] on input "2QEO5090061" at bounding box center [802, 417] width 474 height 29
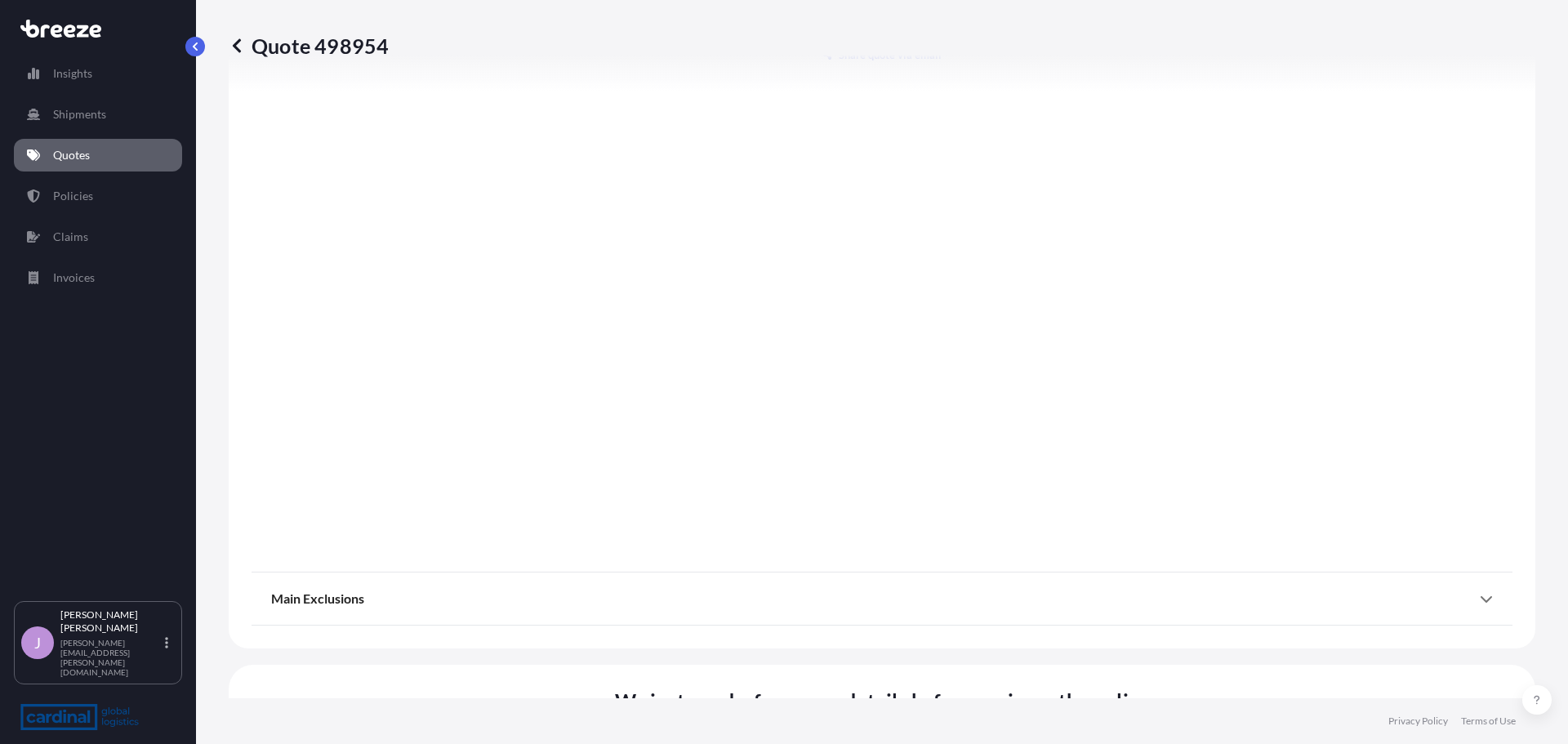
scroll to position [1797, 0]
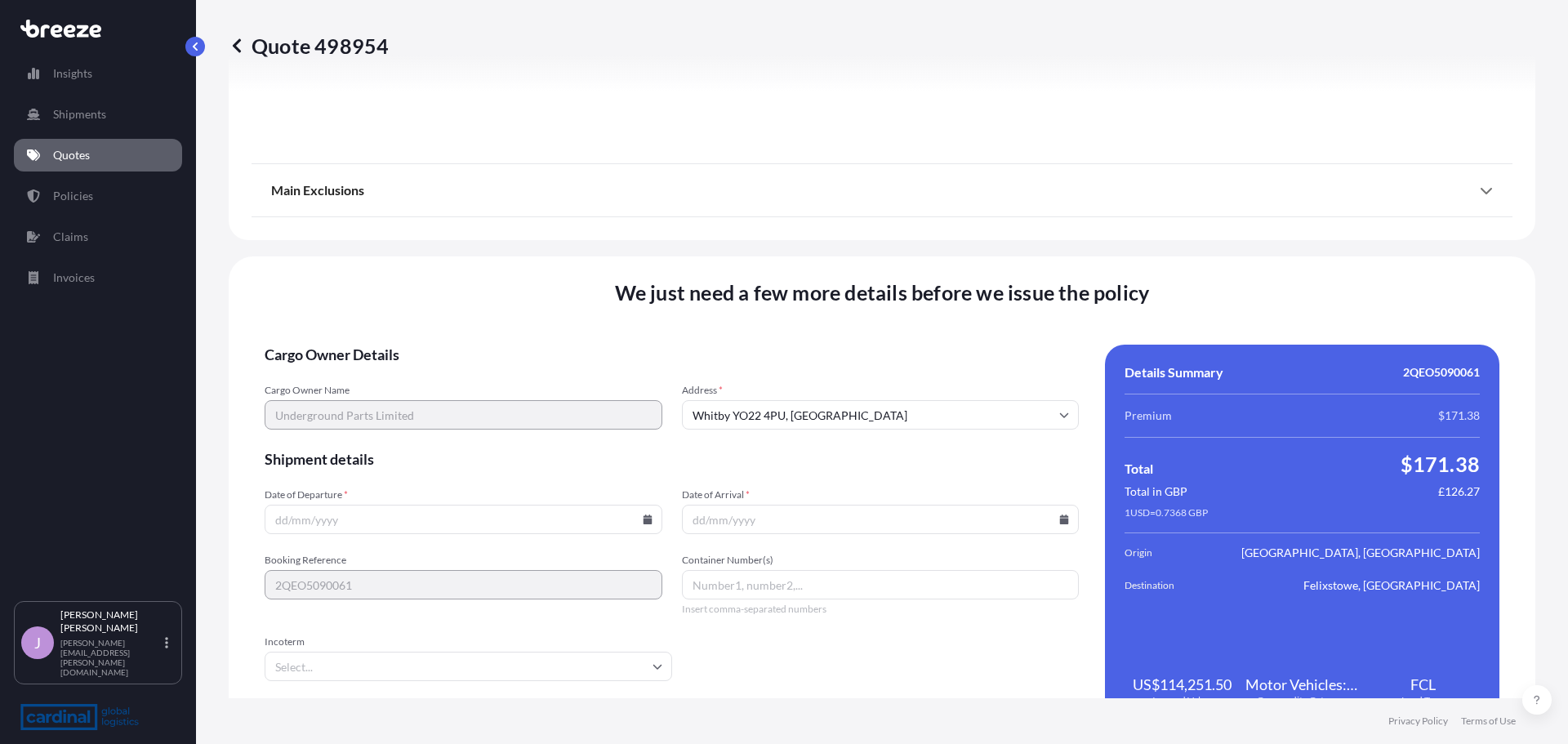
click at [366, 514] on input "Date of Departure *" at bounding box center [463, 520] width 397 height 29
type input "[DATE]"
click at [876, 517] on input "Date of Arrival *" at bounding box center [880, 520] width 397 height 29
type input "[DATE]"
click at [759, 582] on input "Container Number(s)" at bounding box center [880, 585] width 397 height 29
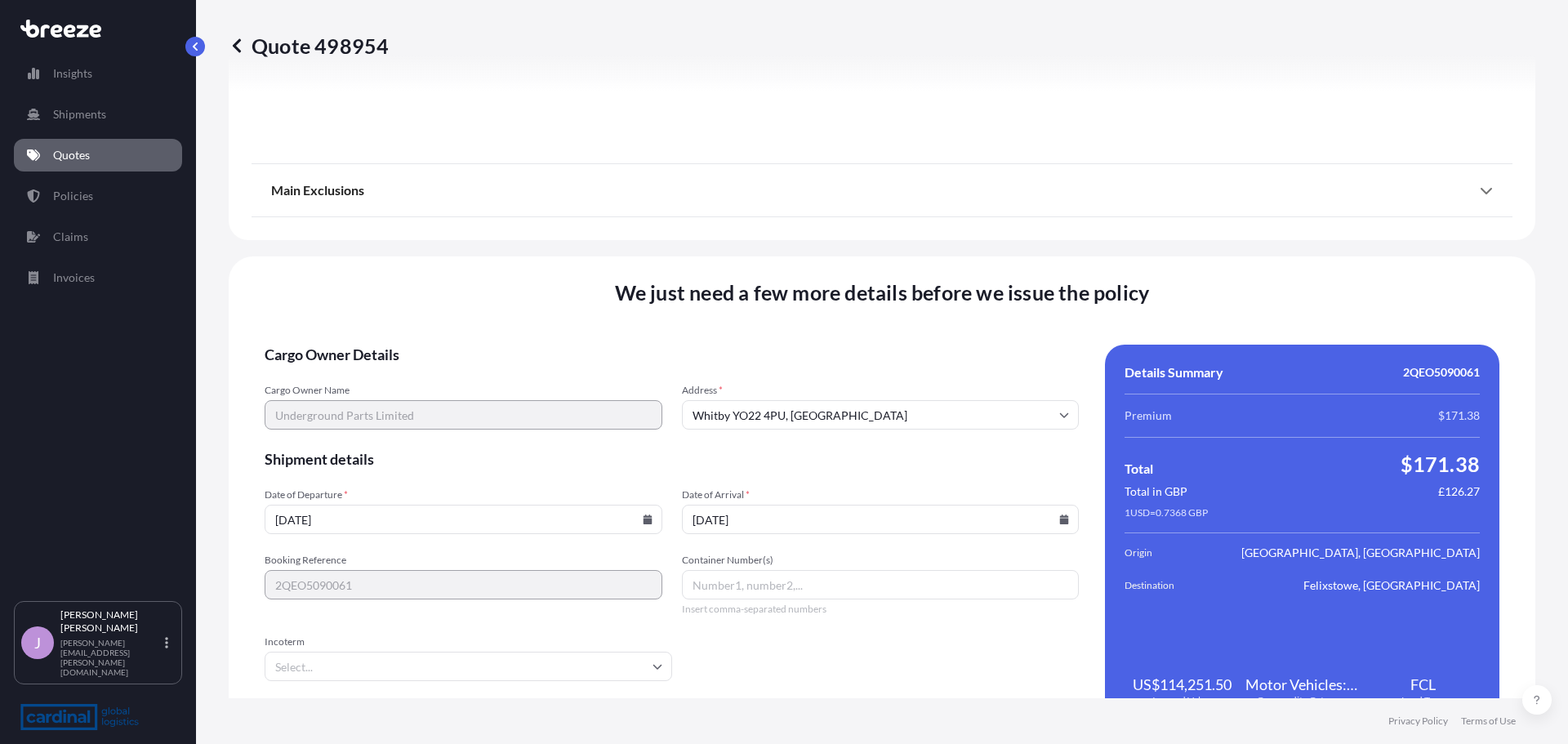
paste input "MSNU7347901"
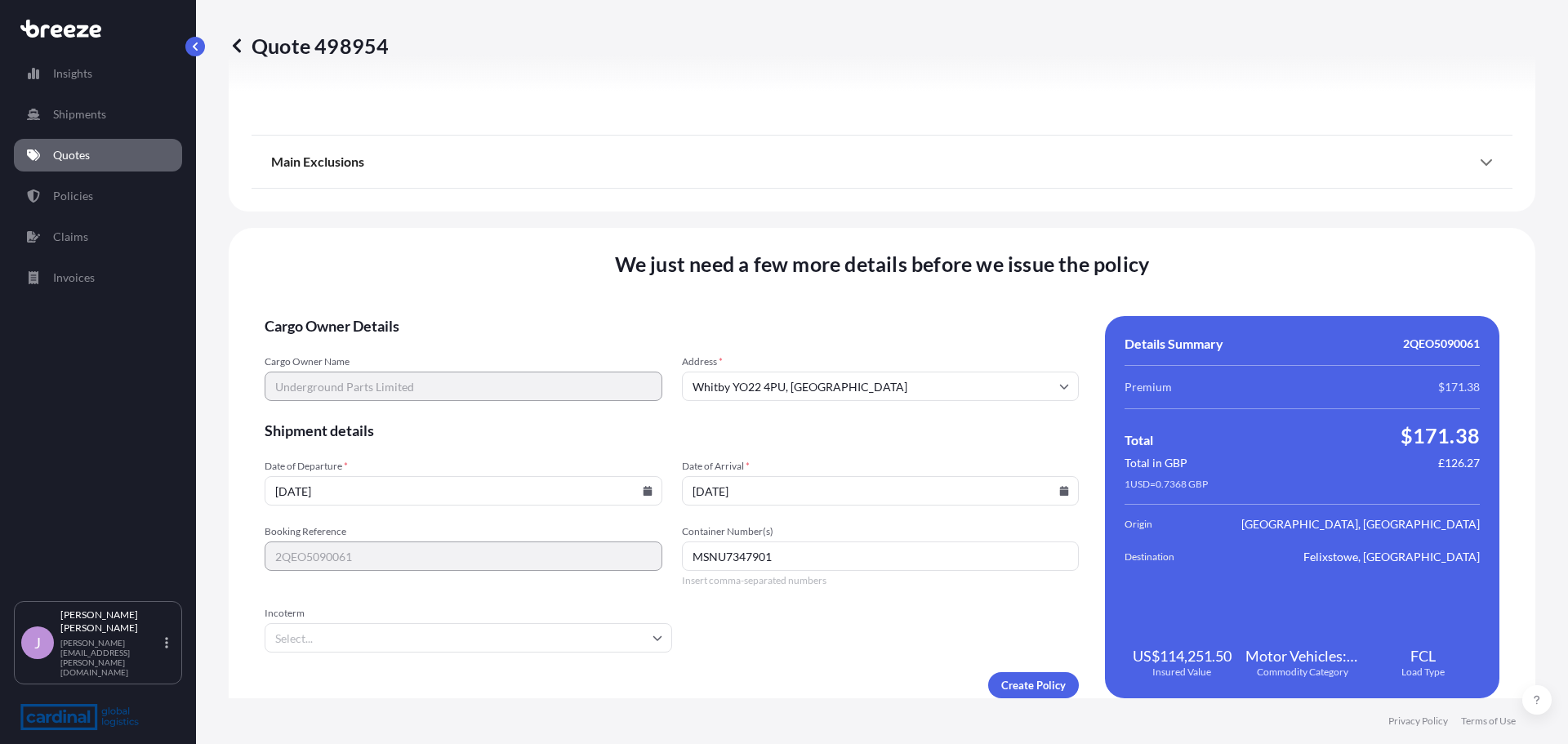
scroll to position [1848, 0]
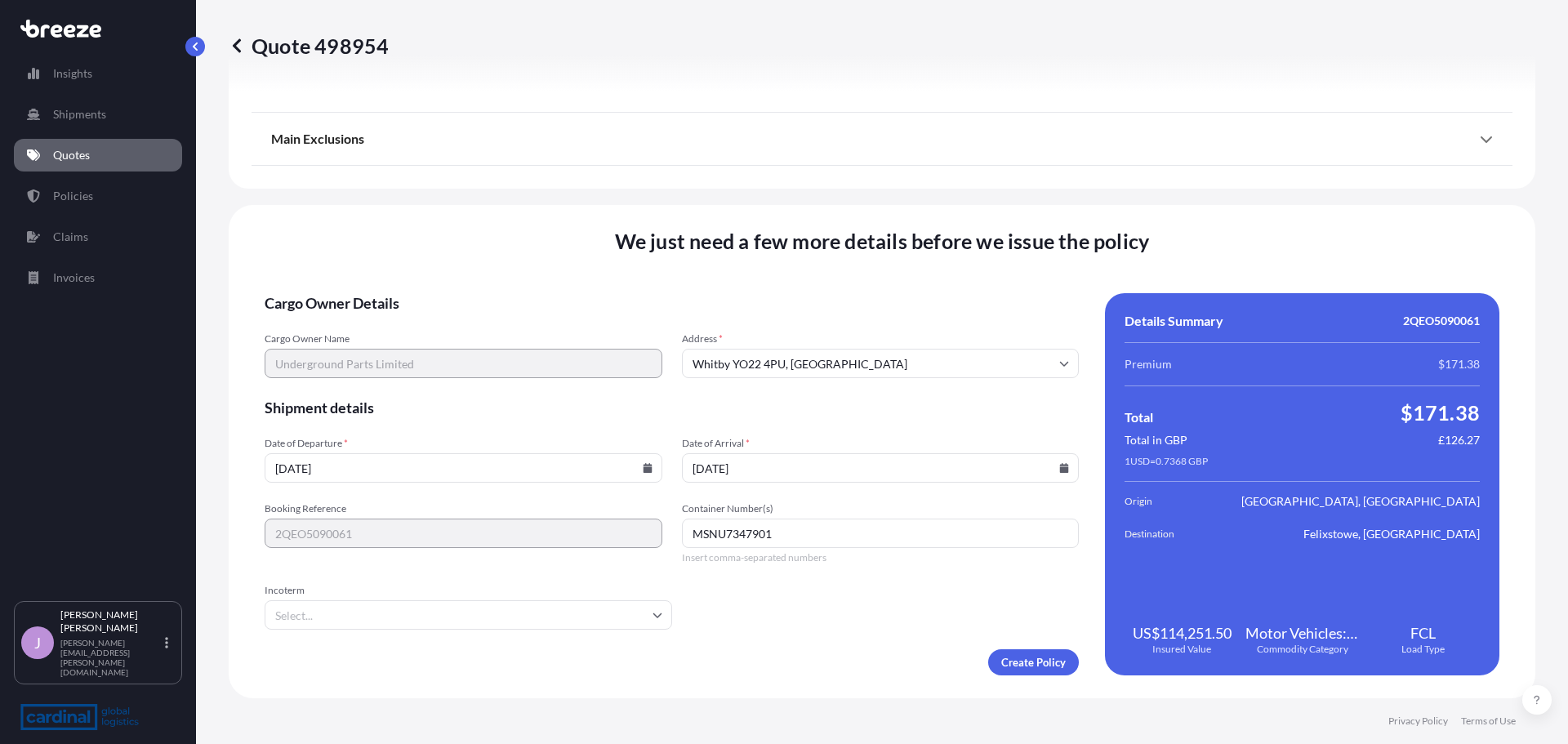
type input "MSNU7347901"
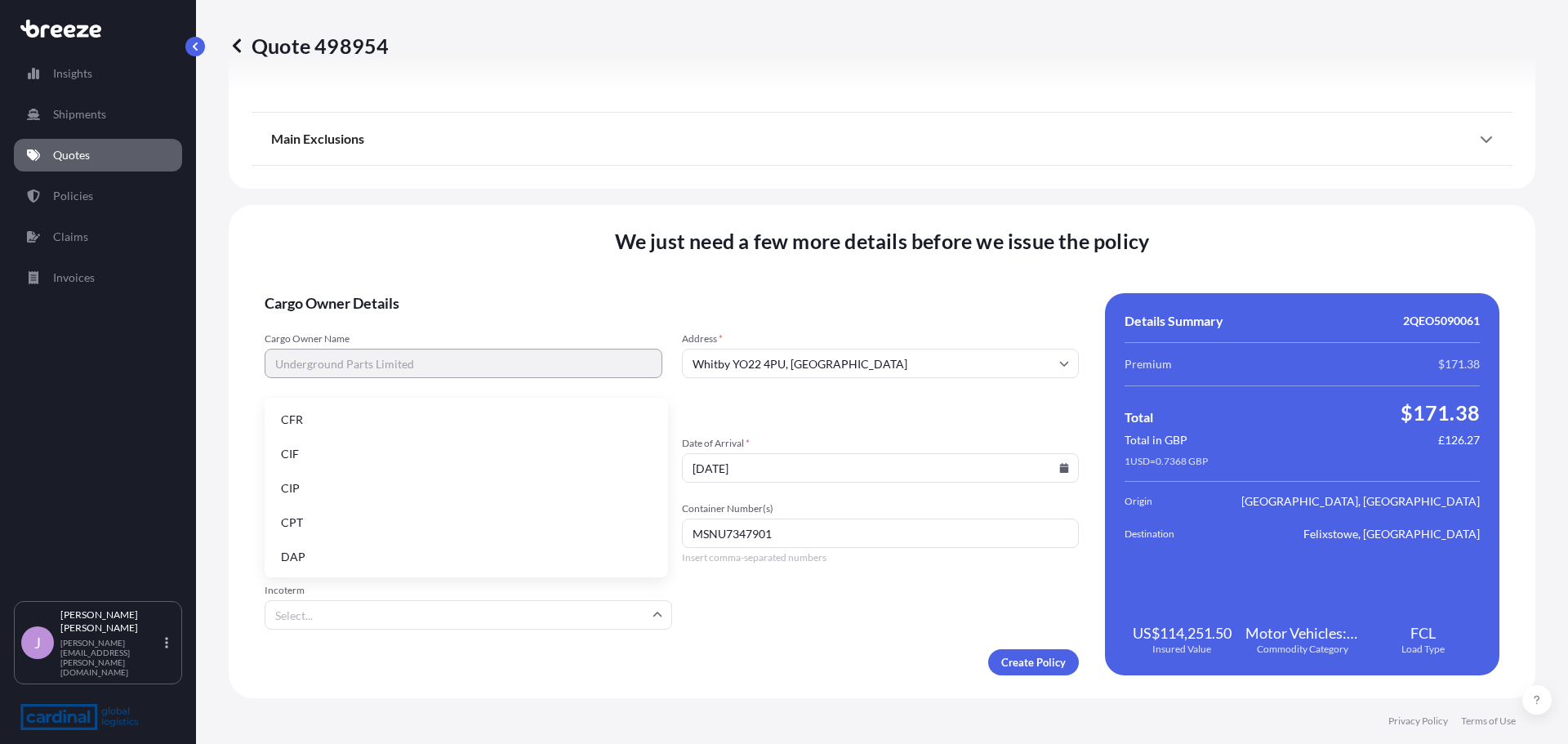
click at [405, 615] on input "Incoterm" at bounding box center [468, 615] width 408 height 29
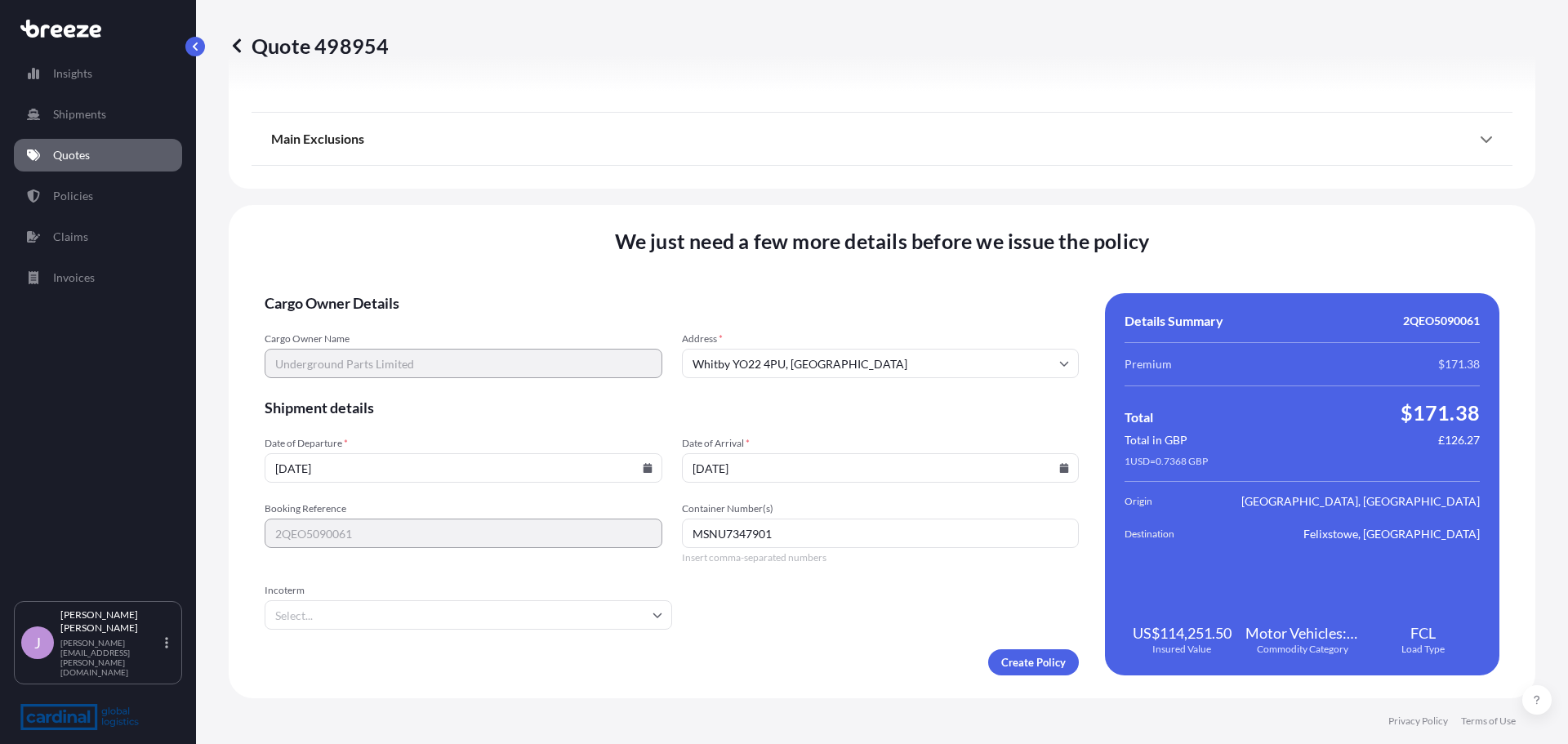
click at [448, 603] on div "Incoterm" at bounding box center [468, 606] width 408 height 46
click at [449, 606] on input "Incoterm" at bounding box center [468, 615] width 408 height 29
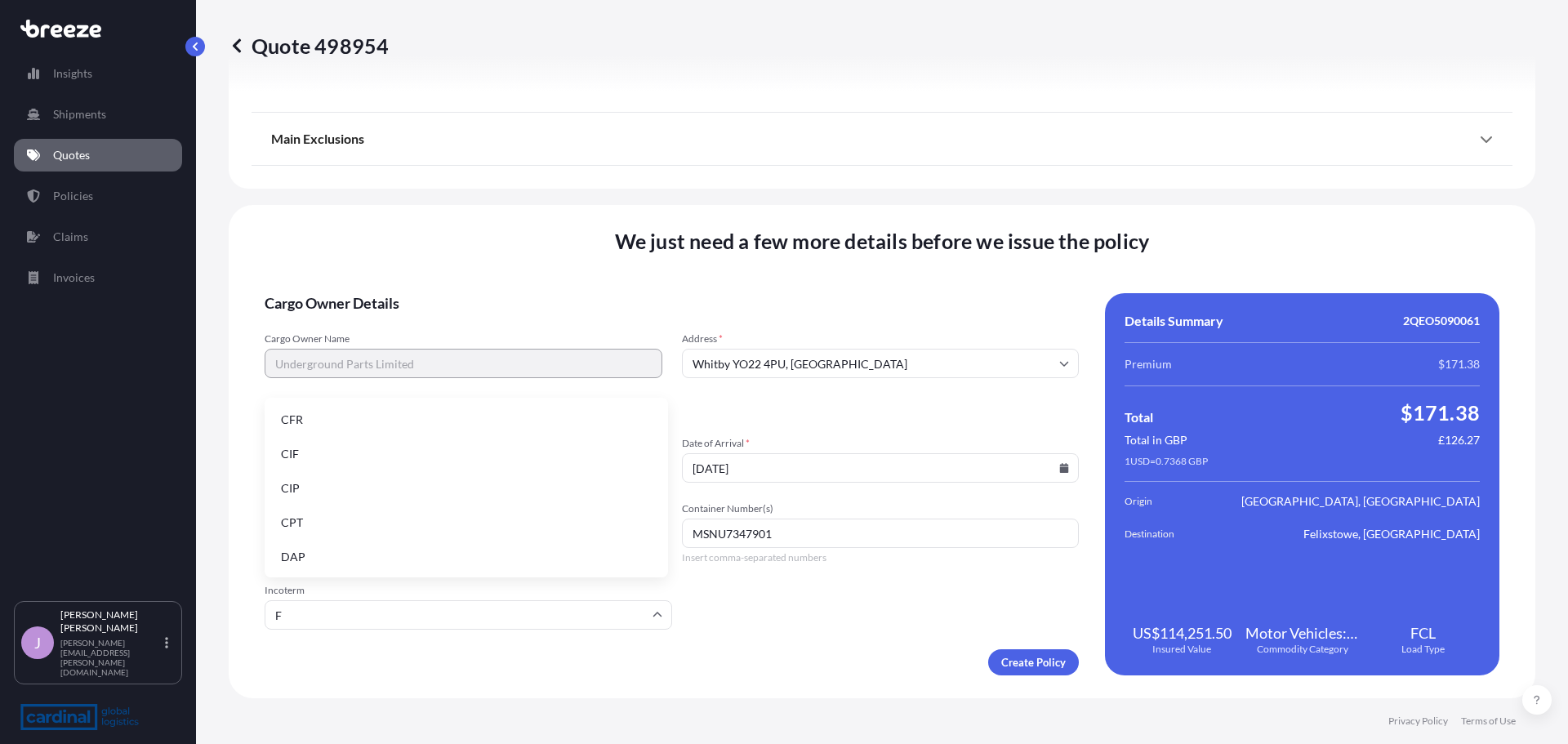
type input "FO"
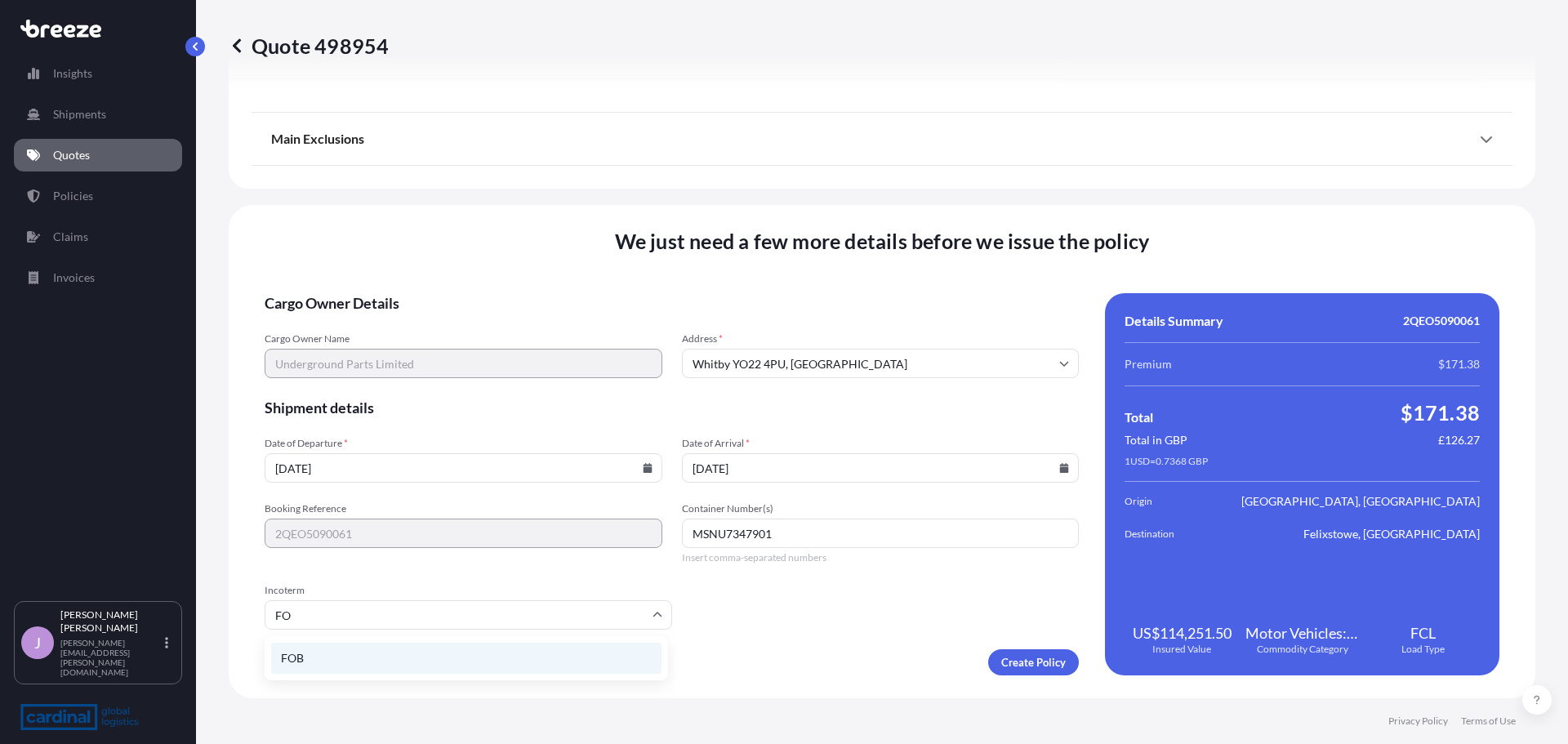
click at [439, 653] on li "FOB" at bounding box center [466, 658] width 390 height 31
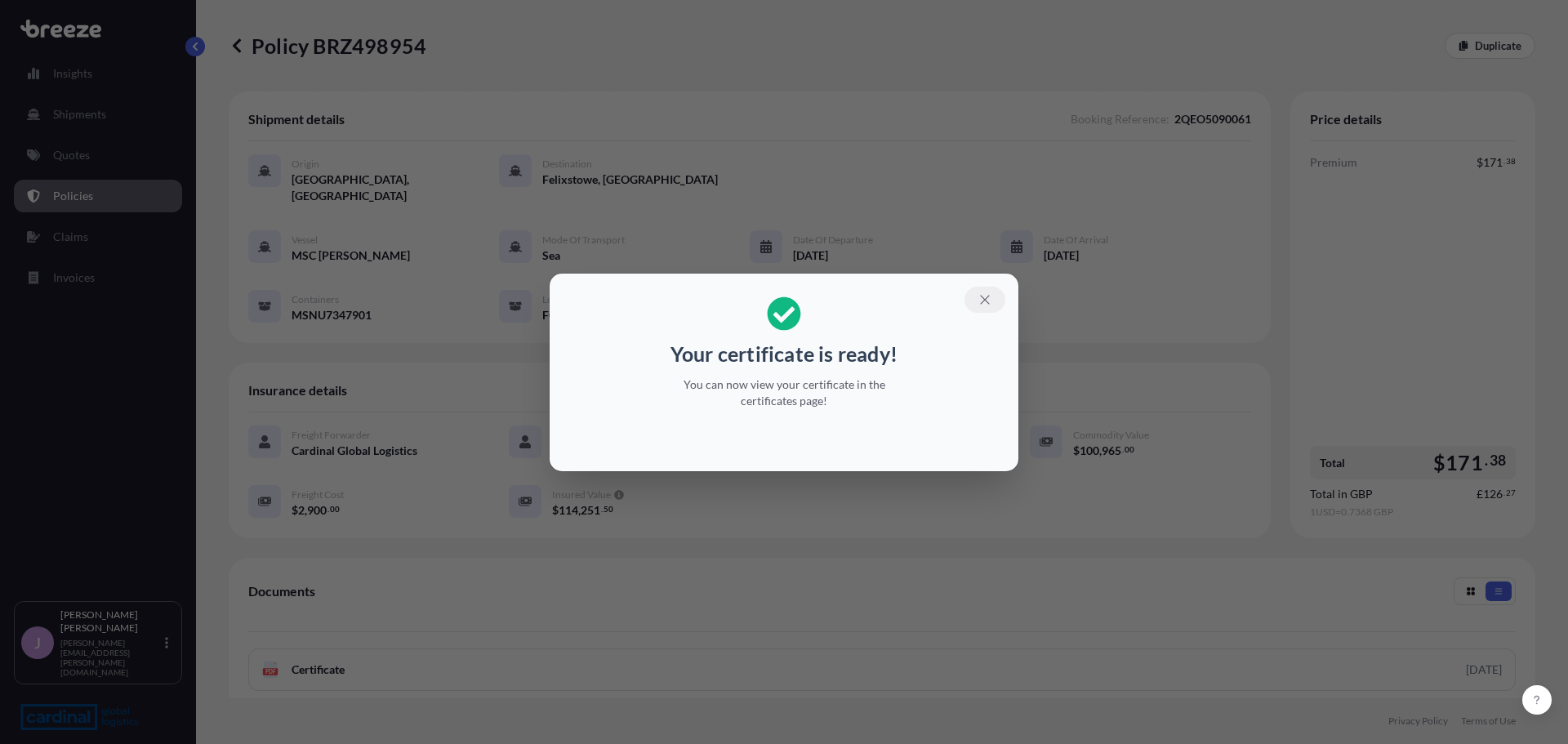
click at [990, 303] on icon "button" at bounding box center [984, 300] width 15 height 15
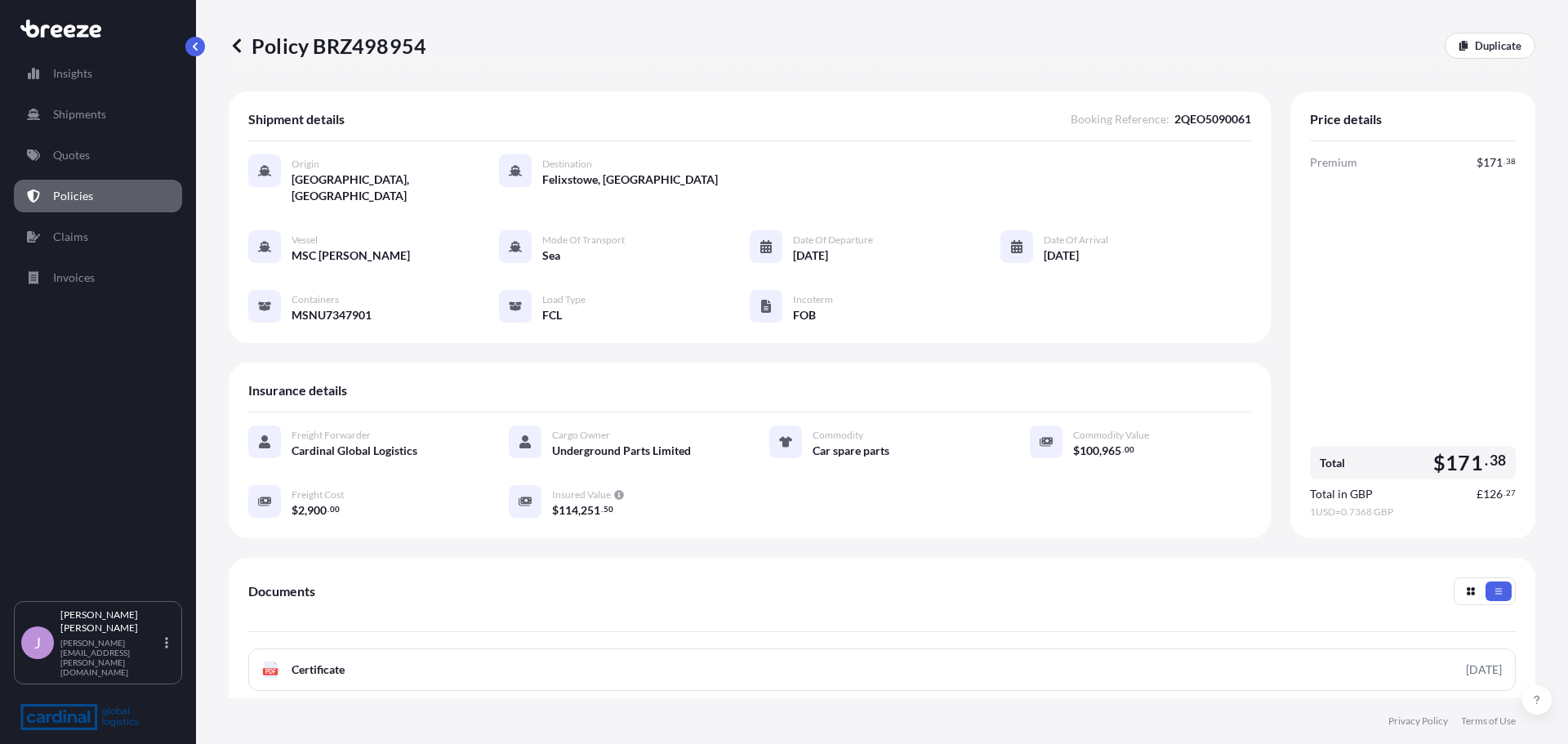
scroll to position [164, 0]
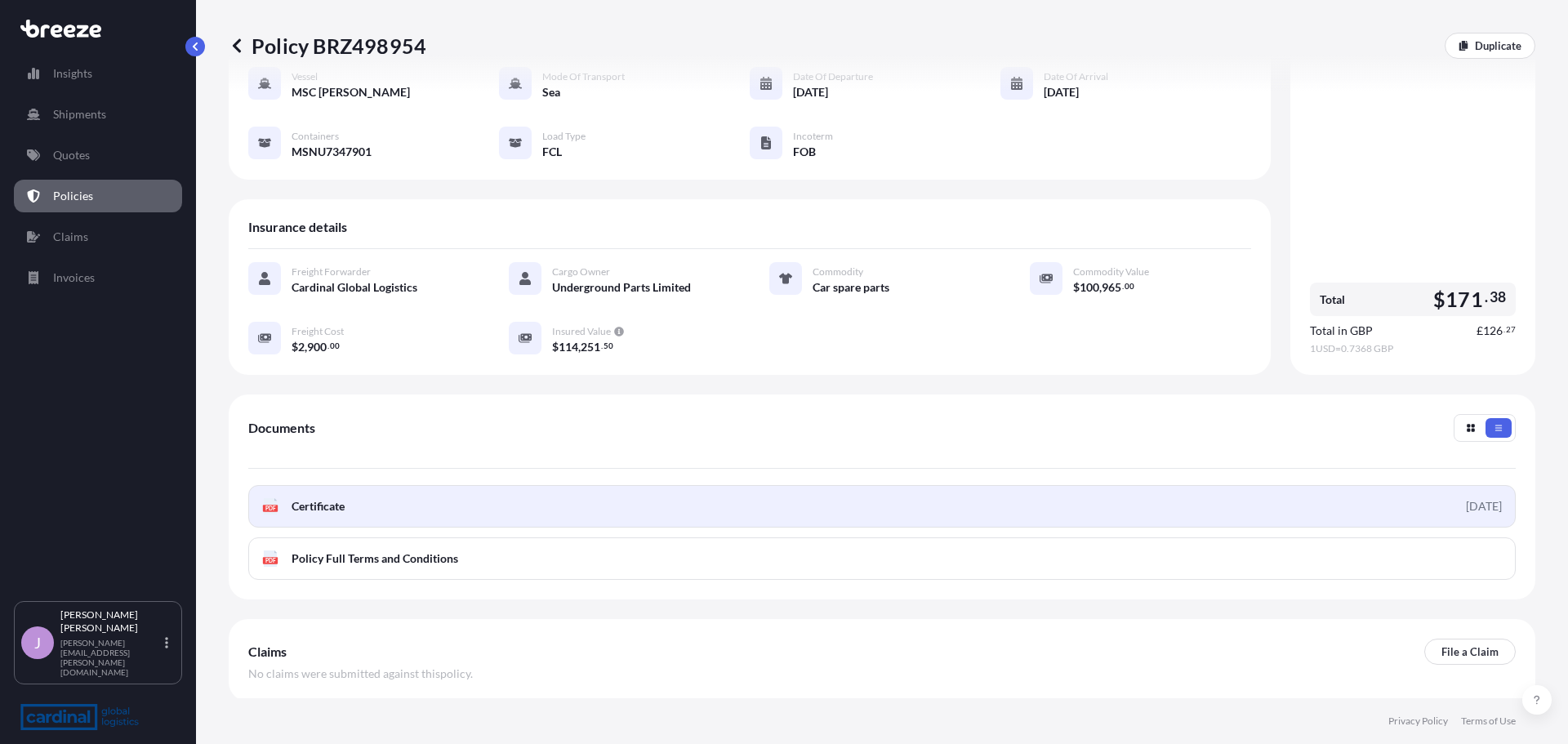
click at [1339, 485] on link "PDF Certificate [DATE]" at bounding box center [882, 506] width 1268 height 42
